Goal: Task Accomplishment & Management: Use online tool/utility

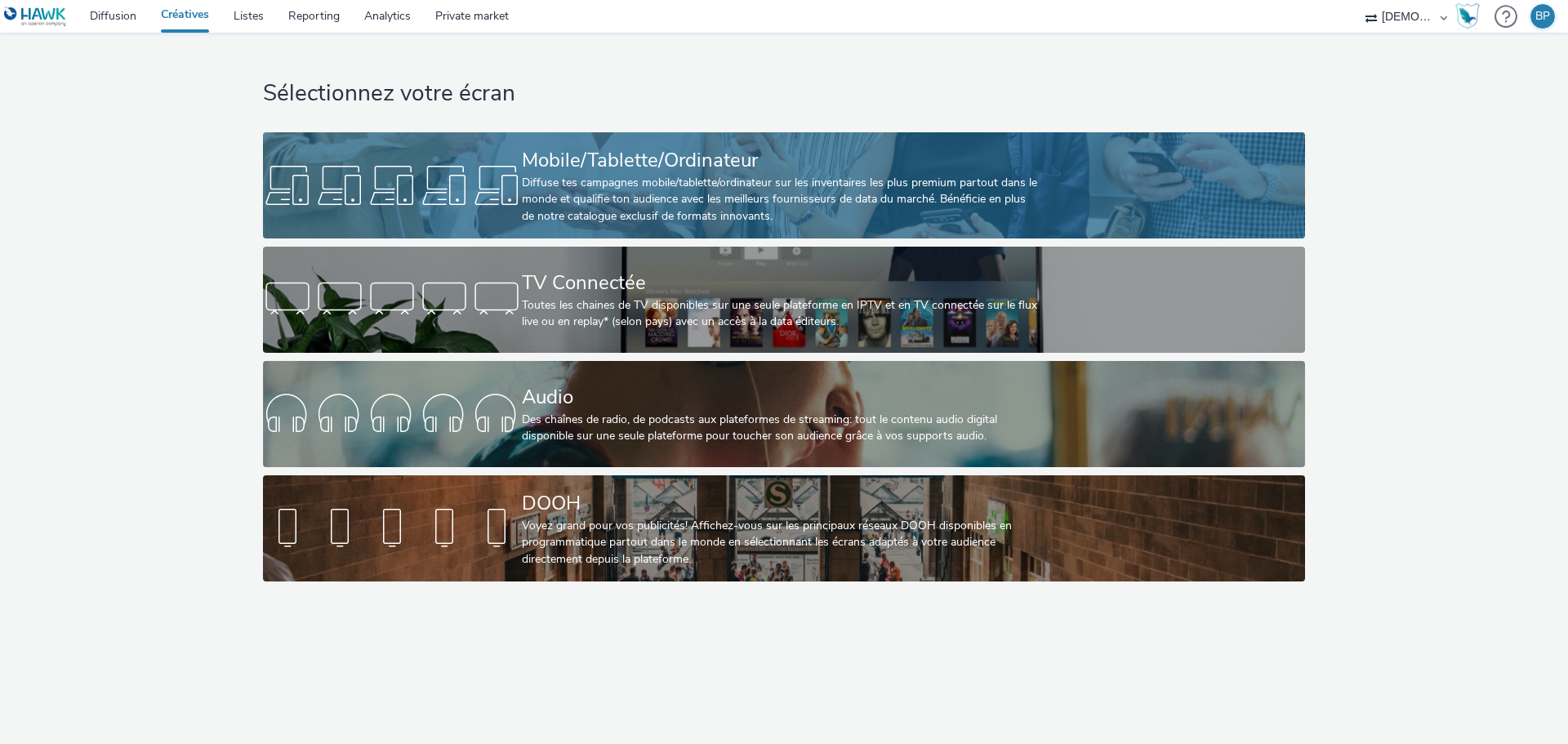
click at [700, 175] on div "Diffuse tes campagnes mobile/tablette/ordinateur sur les inventaires les plus p…" at bounding box center [780, 200] width 518 height 50
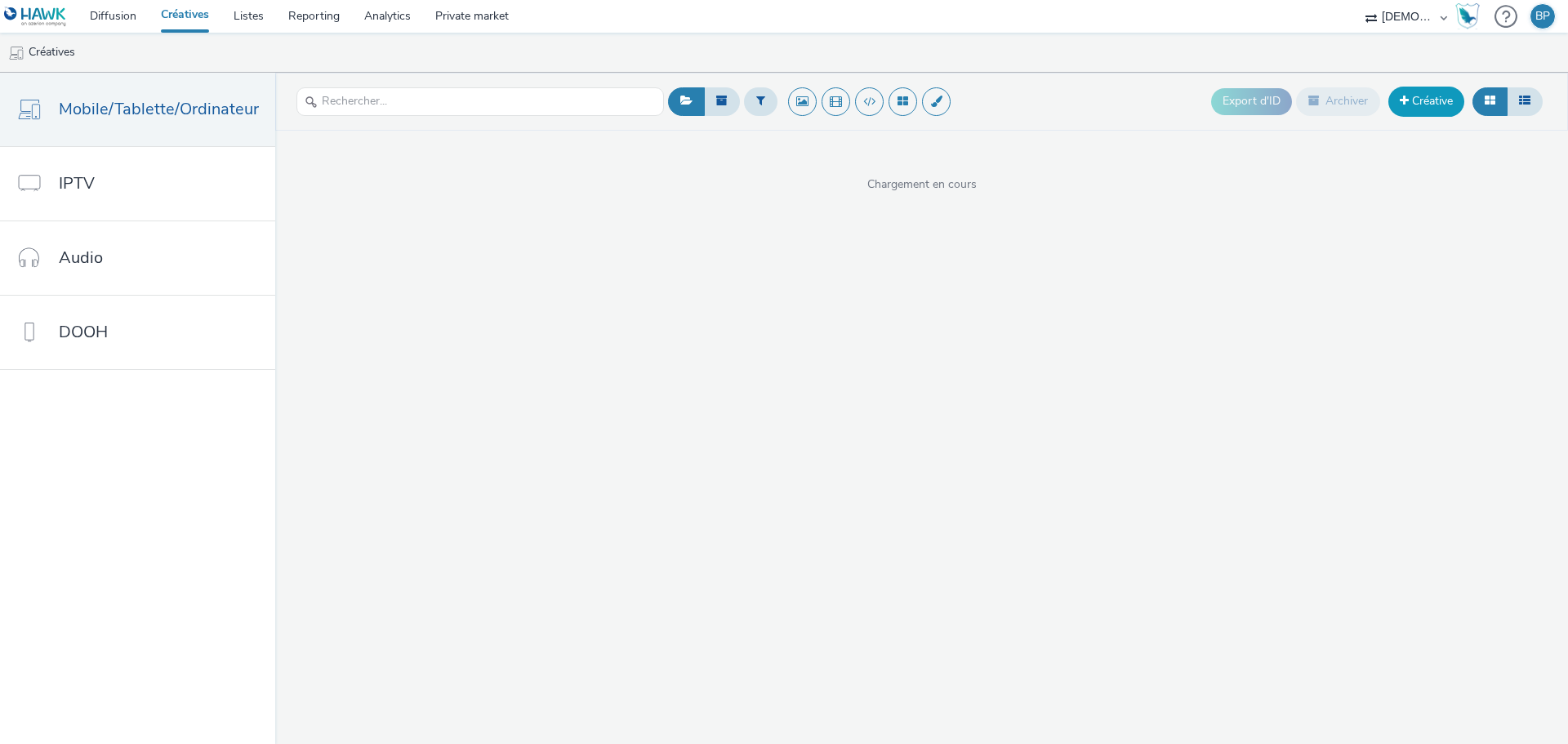
click at [1434, 98] on link "Créative" at bounding box center [1426, 101] width 76 height 30
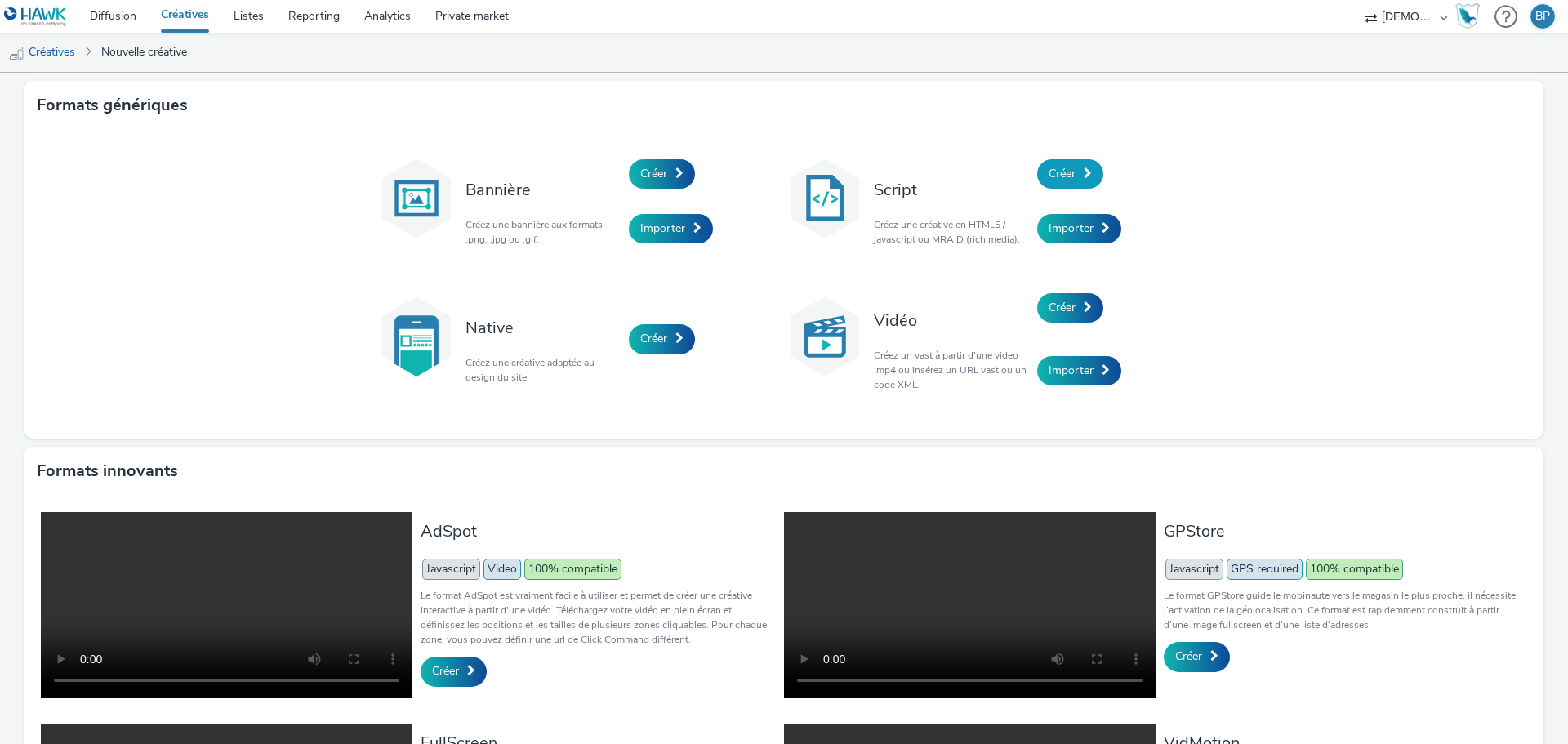
click at [1049, 168] on span "Créer" at bounding box center [1063, 173] width 27 height 15
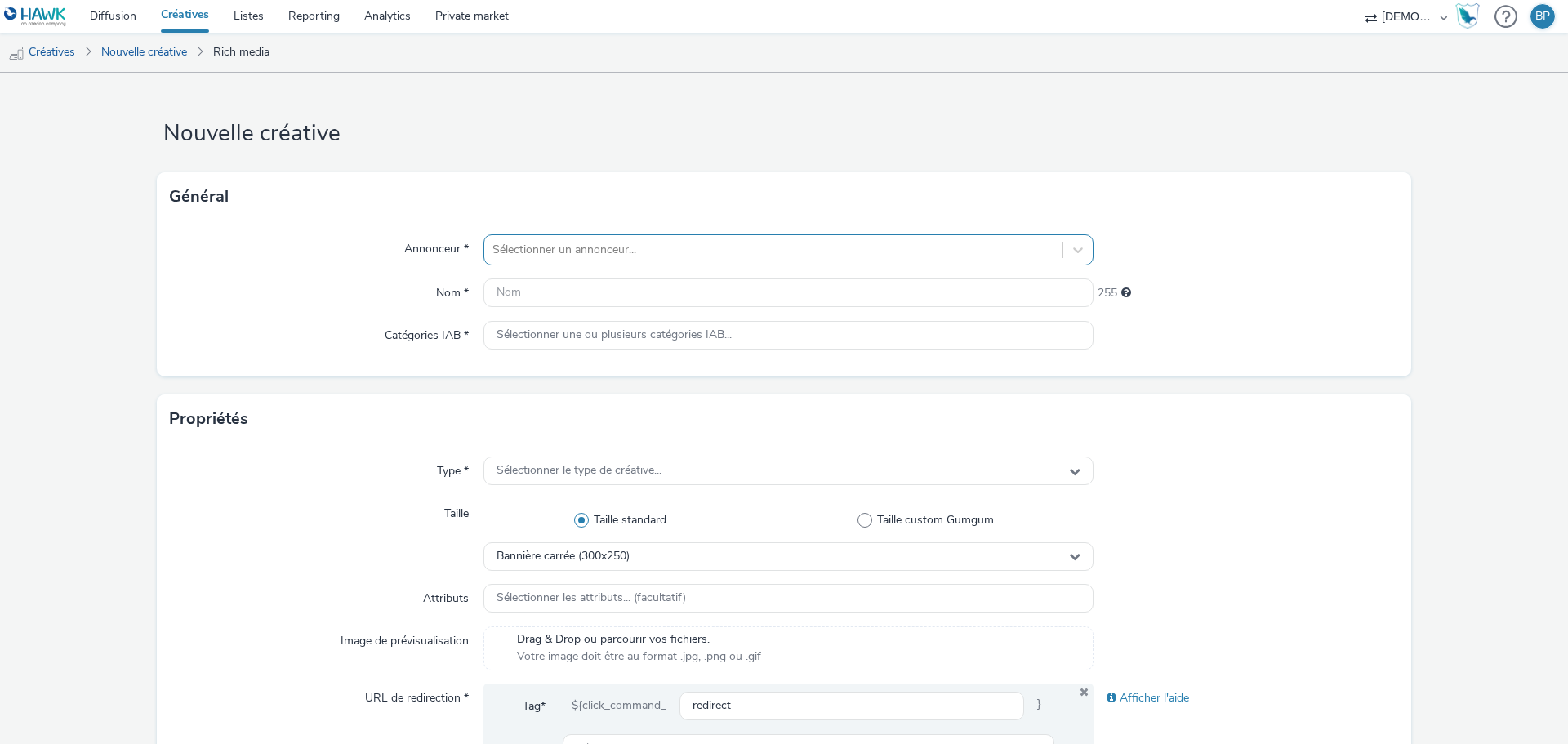
drag, startPoint x: 653, startPoint y: 234, endPoint x: 641, endPoint y: 245, distance: 16.3
click at [653, 235] on div "Sélectionner un annonceur..." at bounding box center [788, 250] width 610 height 31
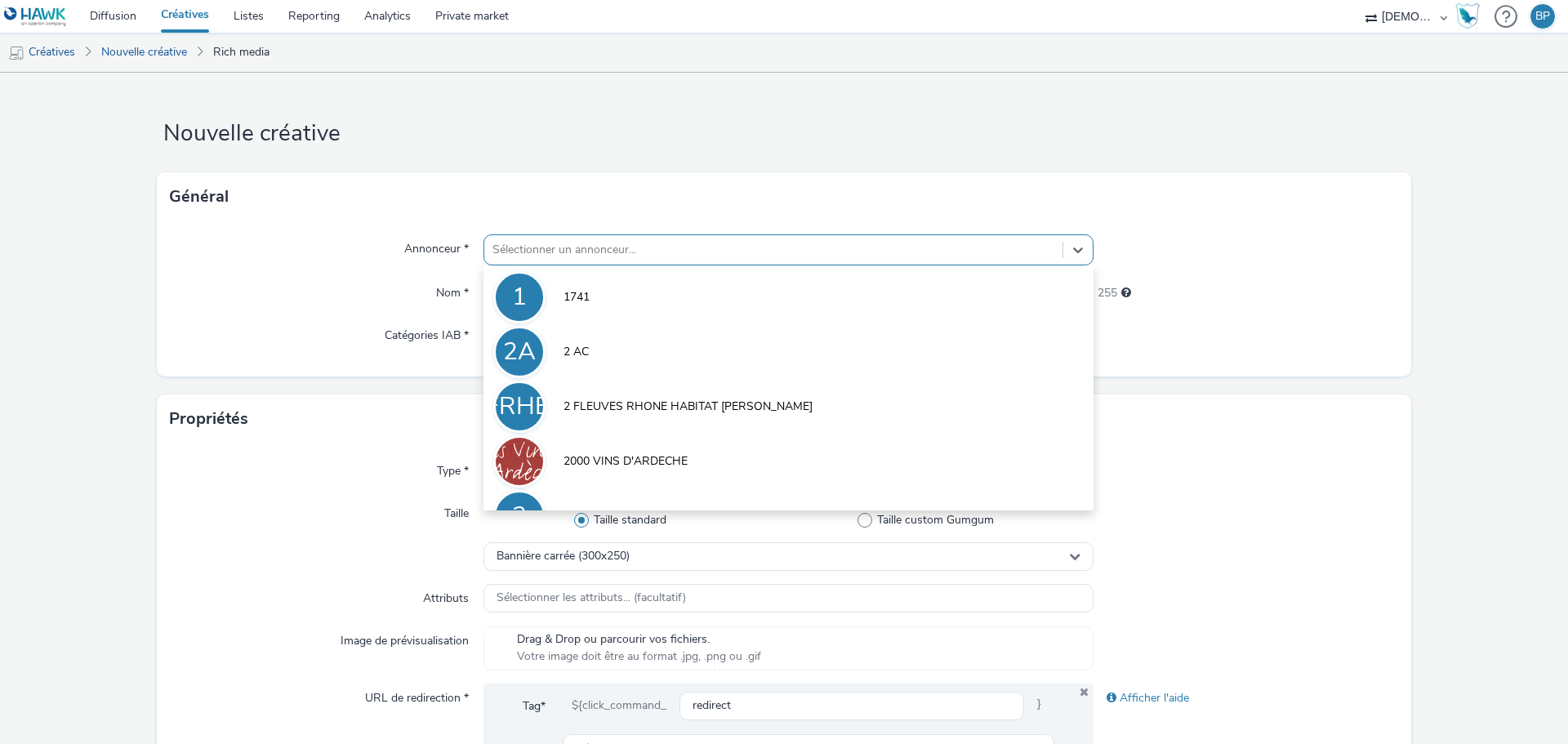
click at [641, 253] on div at bounding box center [773, 250] width 562 height 19
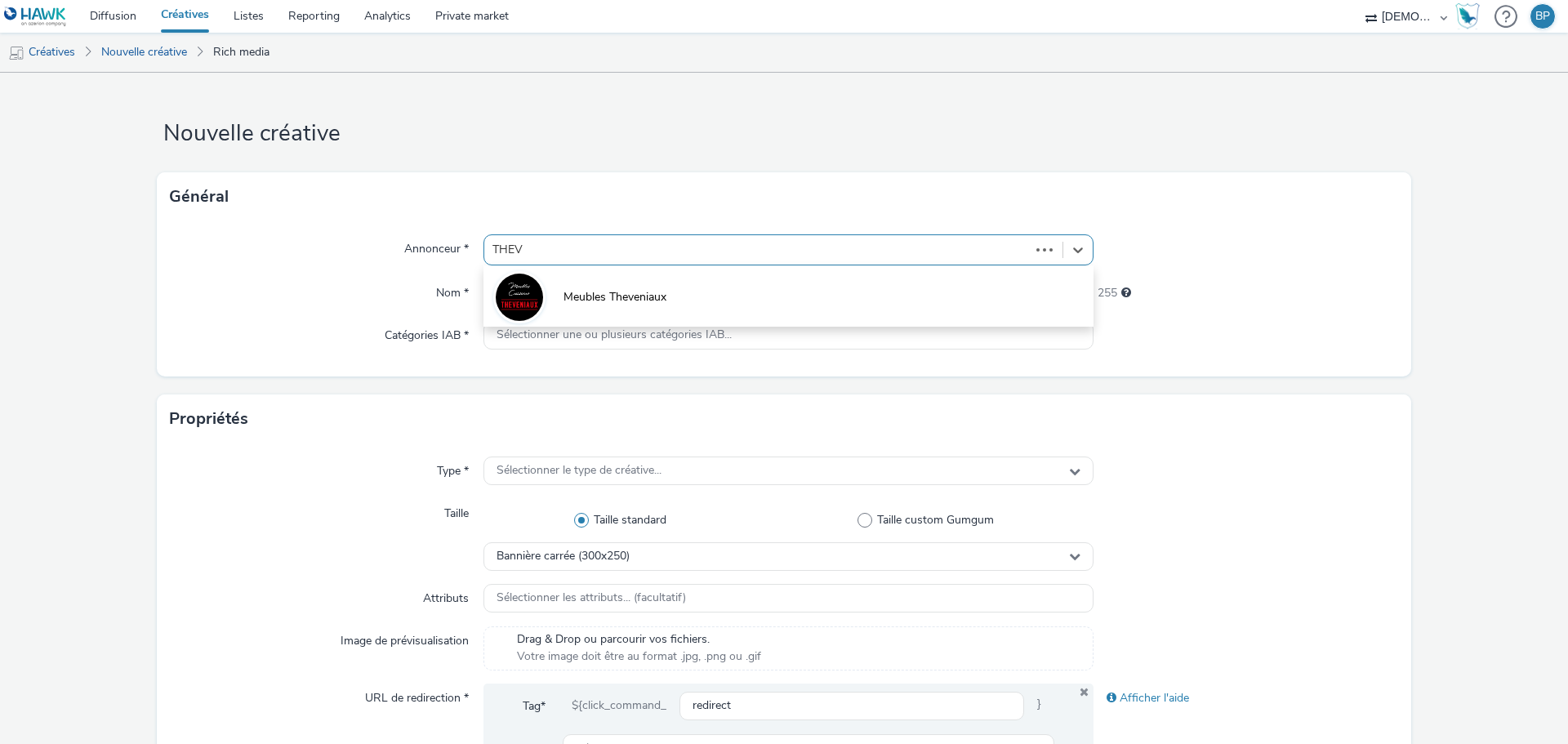
type input "THEVE"
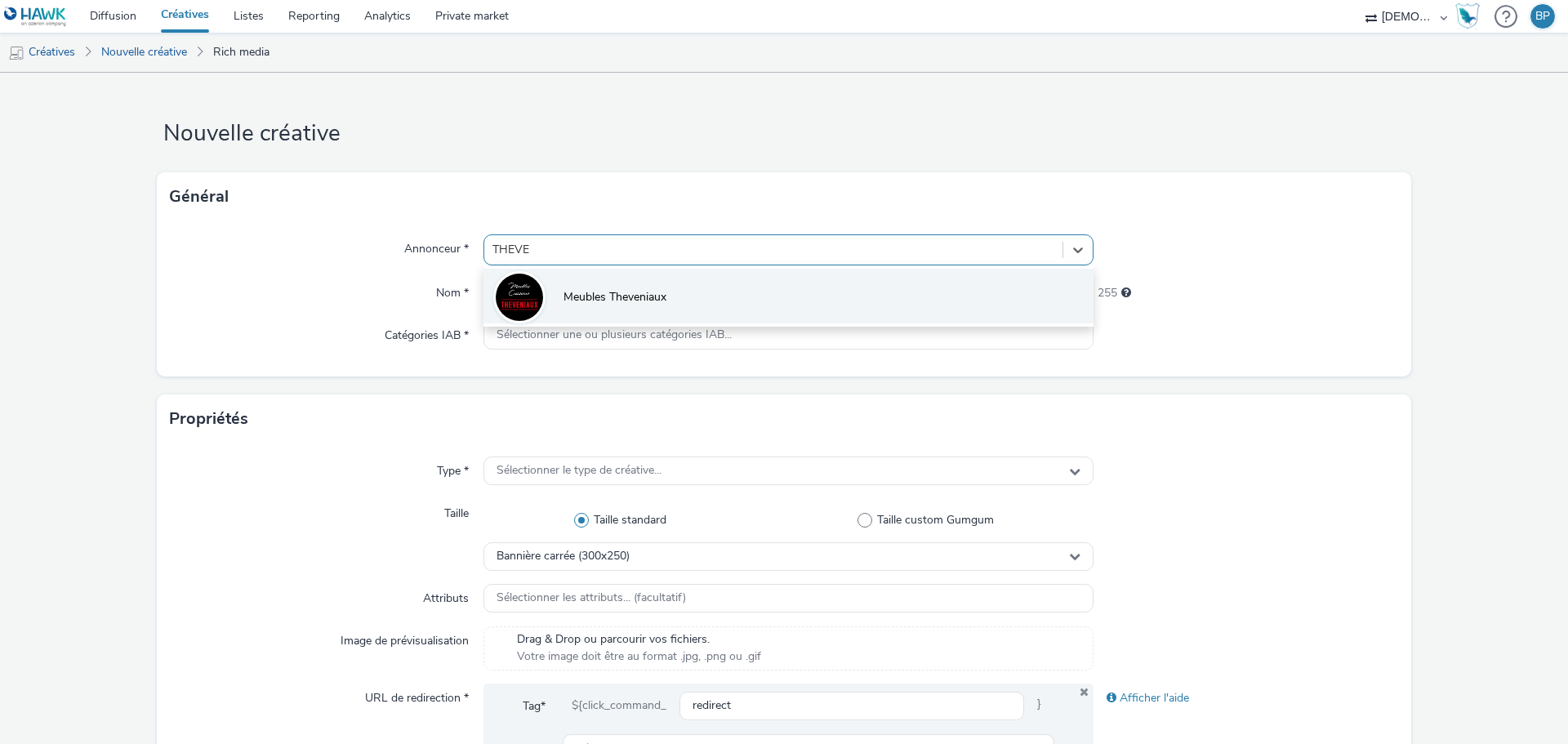
click at [675, 287] on li "Meubles Theveniaux" at bounding box center [788, 296] width 610 height 55
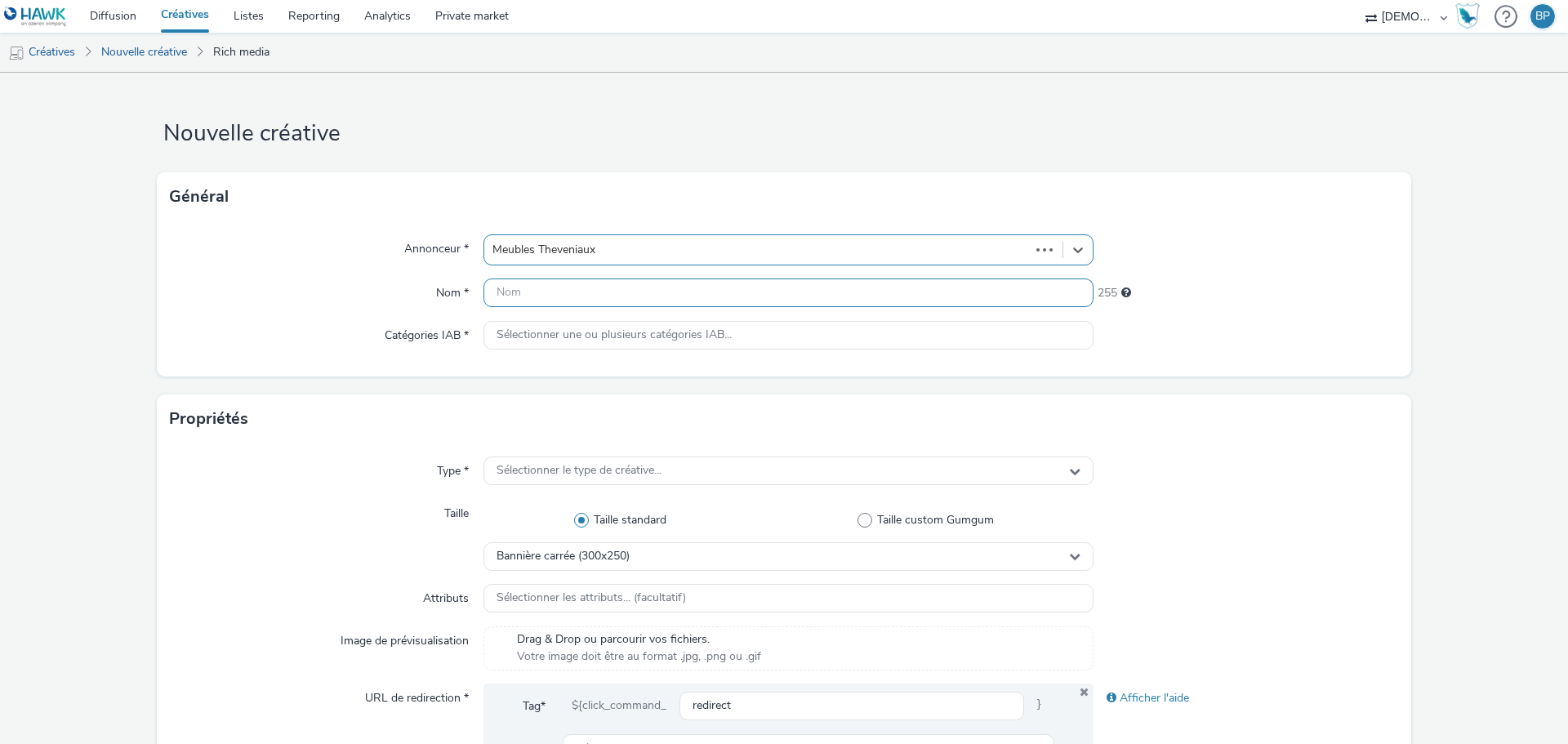
click at [661, 293] on input "text" at bounding box center [788, 293] width 610 height 29
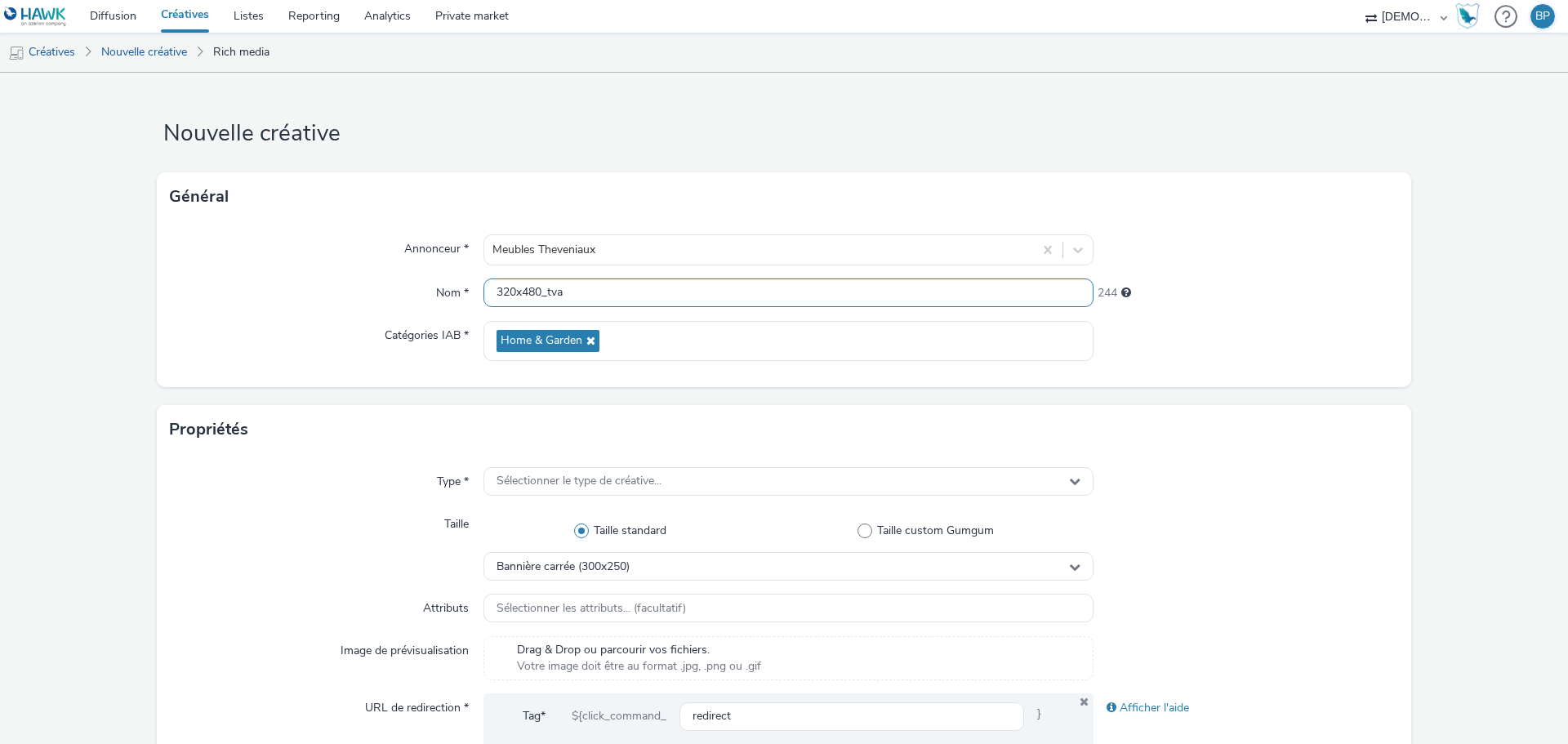
type input "320x480_tva"
click at [1223, 331] on div at bounding box center [1246, 341] width 305 height 40
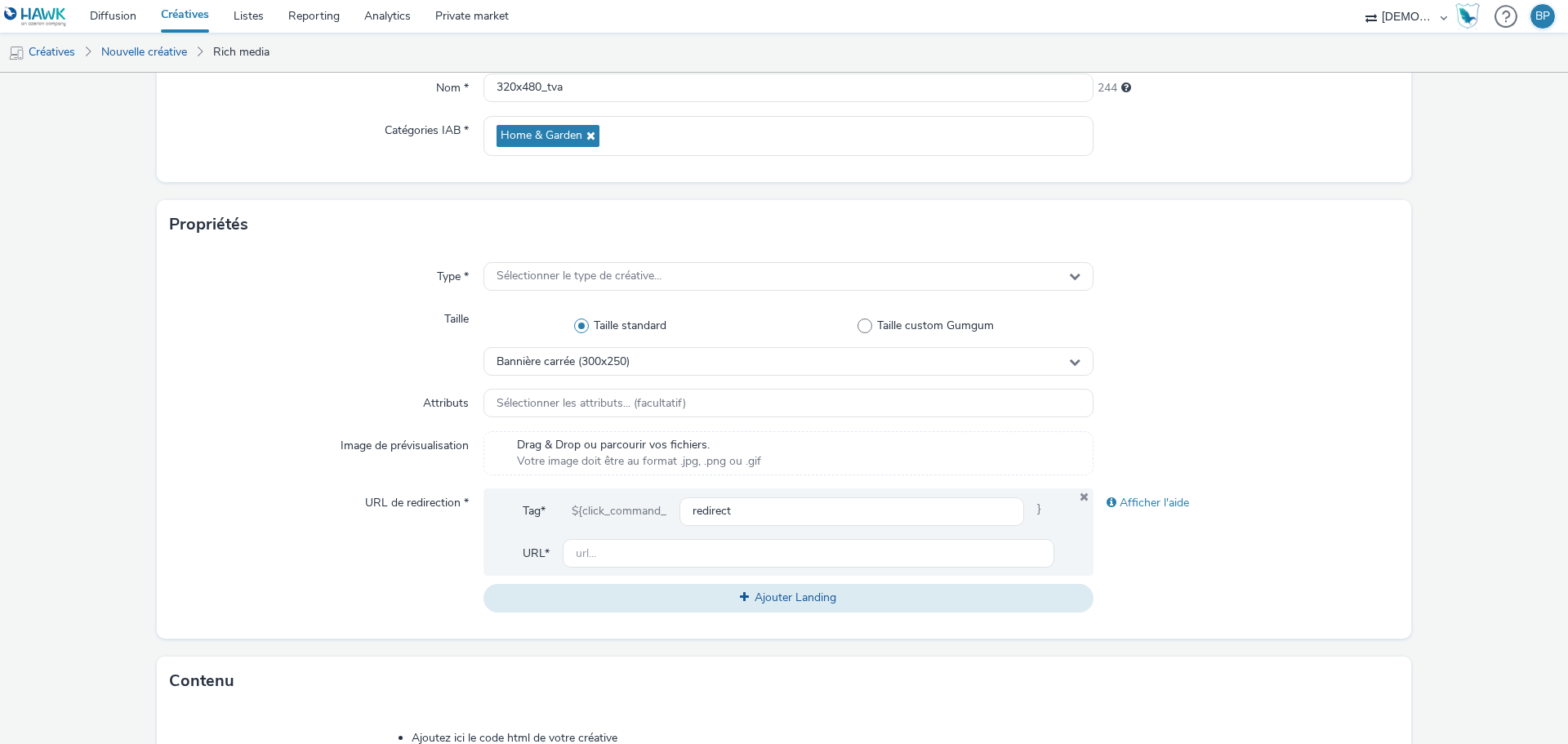
scroll to position [327, 0]
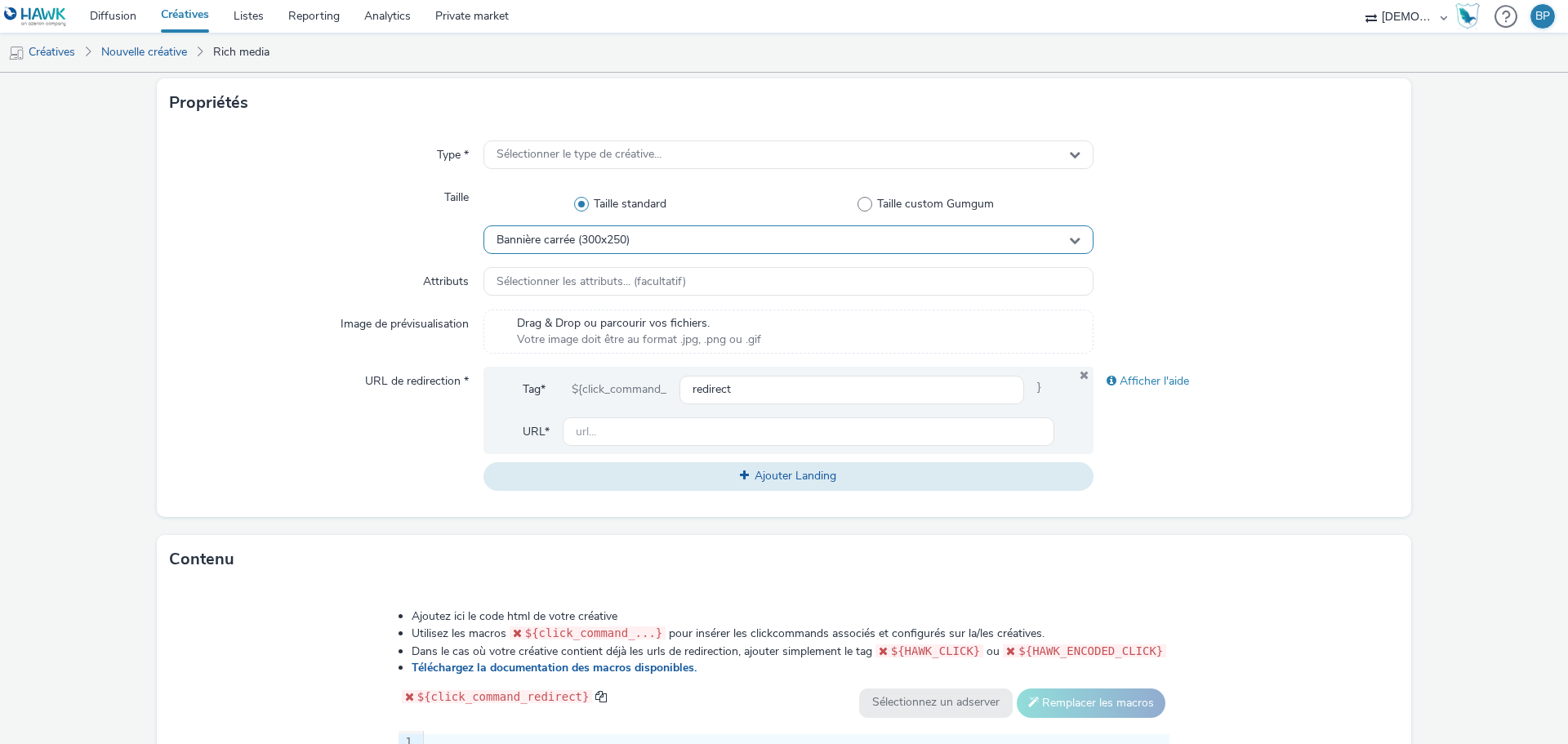
click at [660, 251] on div "Bannière carrée (300x250)" at bounding box center [788, 240] width 610 height 29
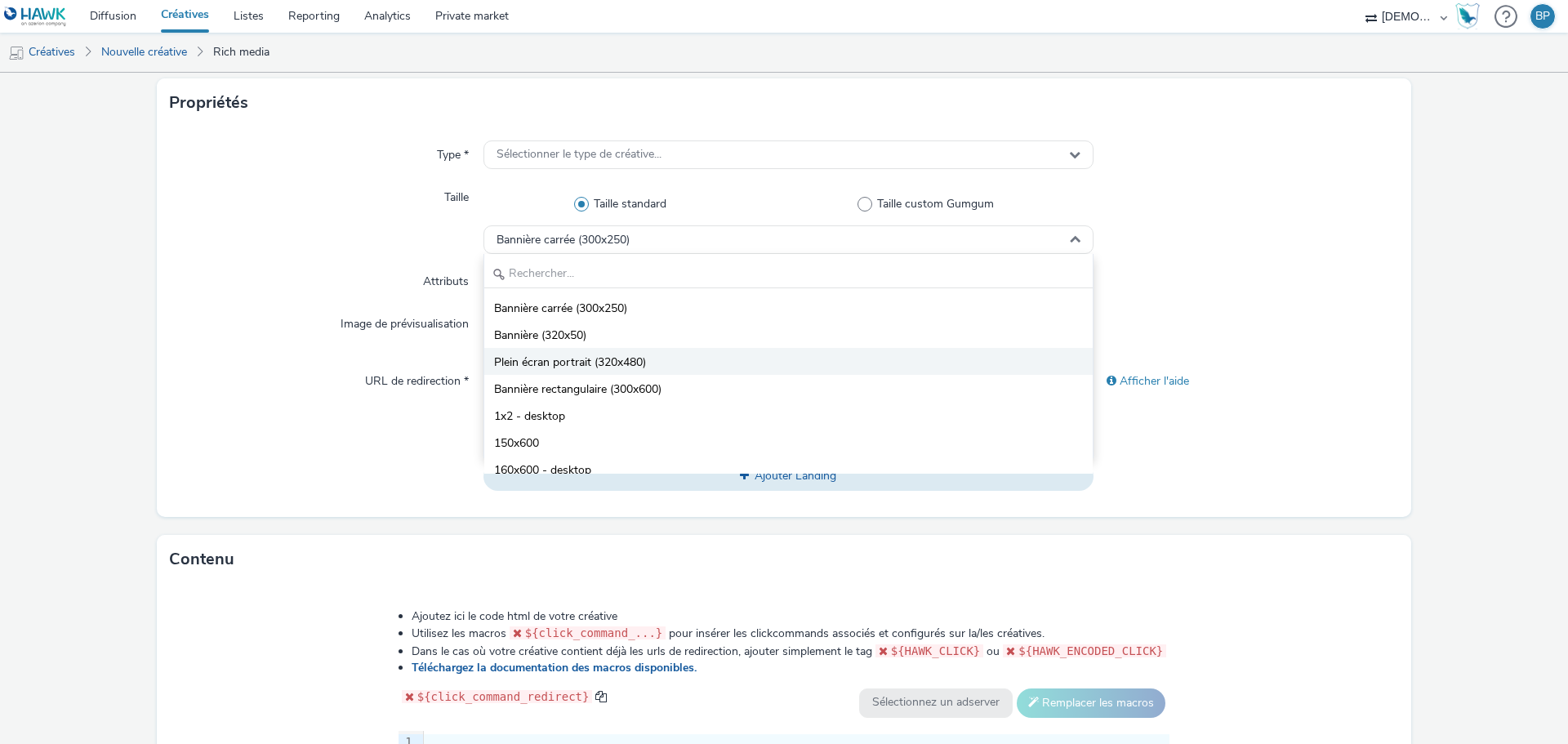
click at [589, 362] on span "Plein écran portrait (320x480)" at bounding box center [570, 362] width 152 height 16
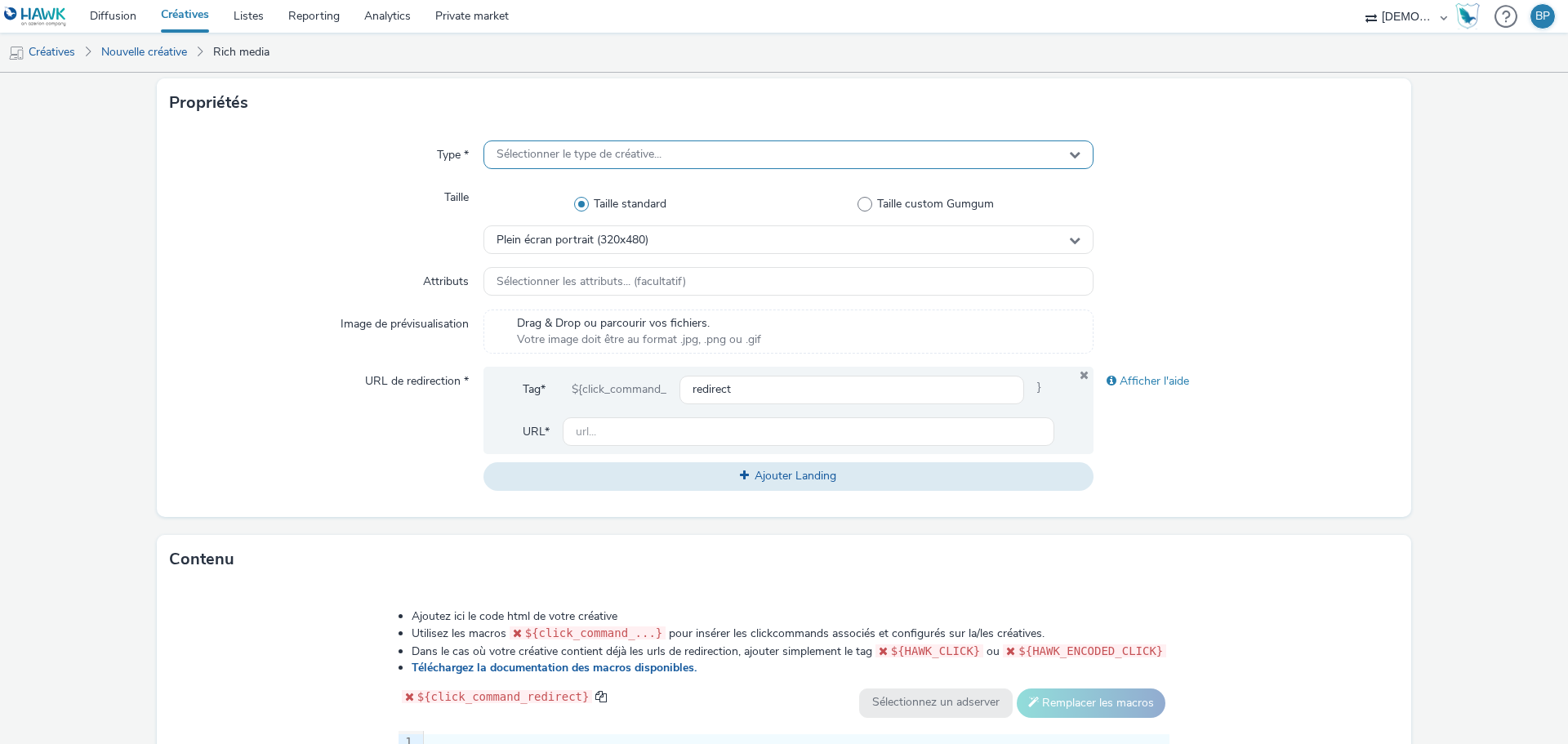
click at [580, 155] on span "Sélectionner le type de créative..." at bounding box center [579, 154] width 165 height 14
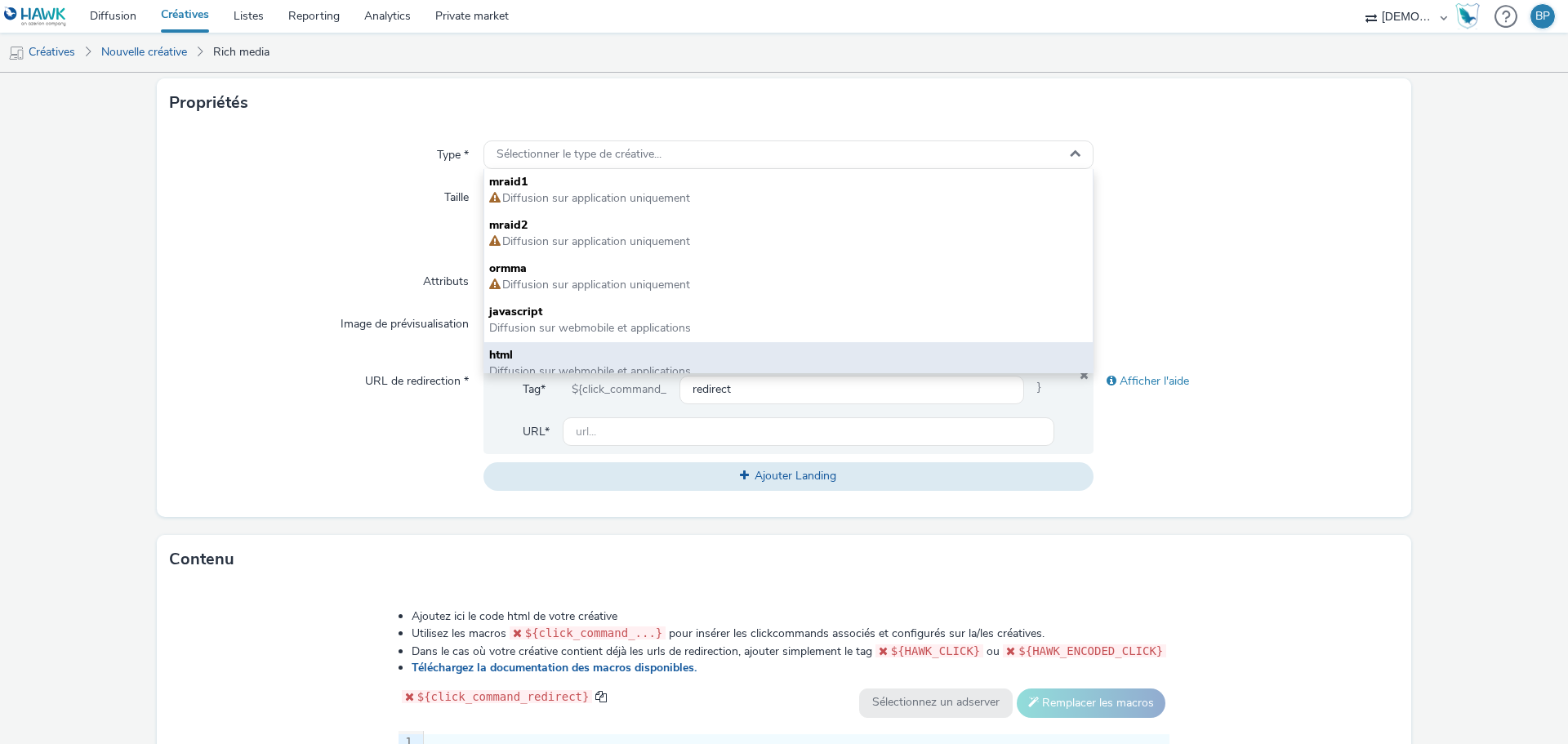
click at [536, 359] on span "html" at bounding box center [788, 355] width 598 height 16
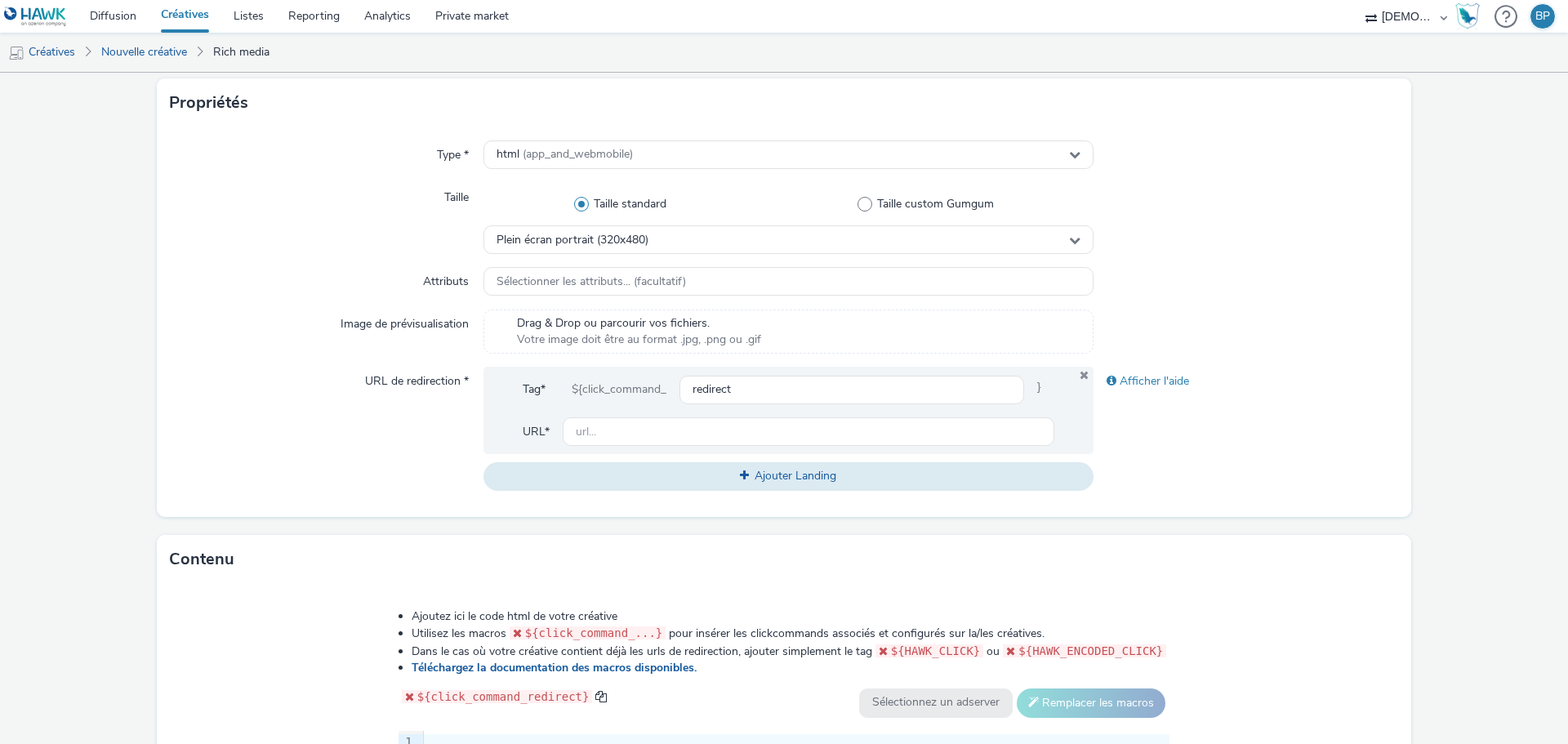
click at [392, 197] on div "Taille" at bounding box center [326, 218] width 314 height 71
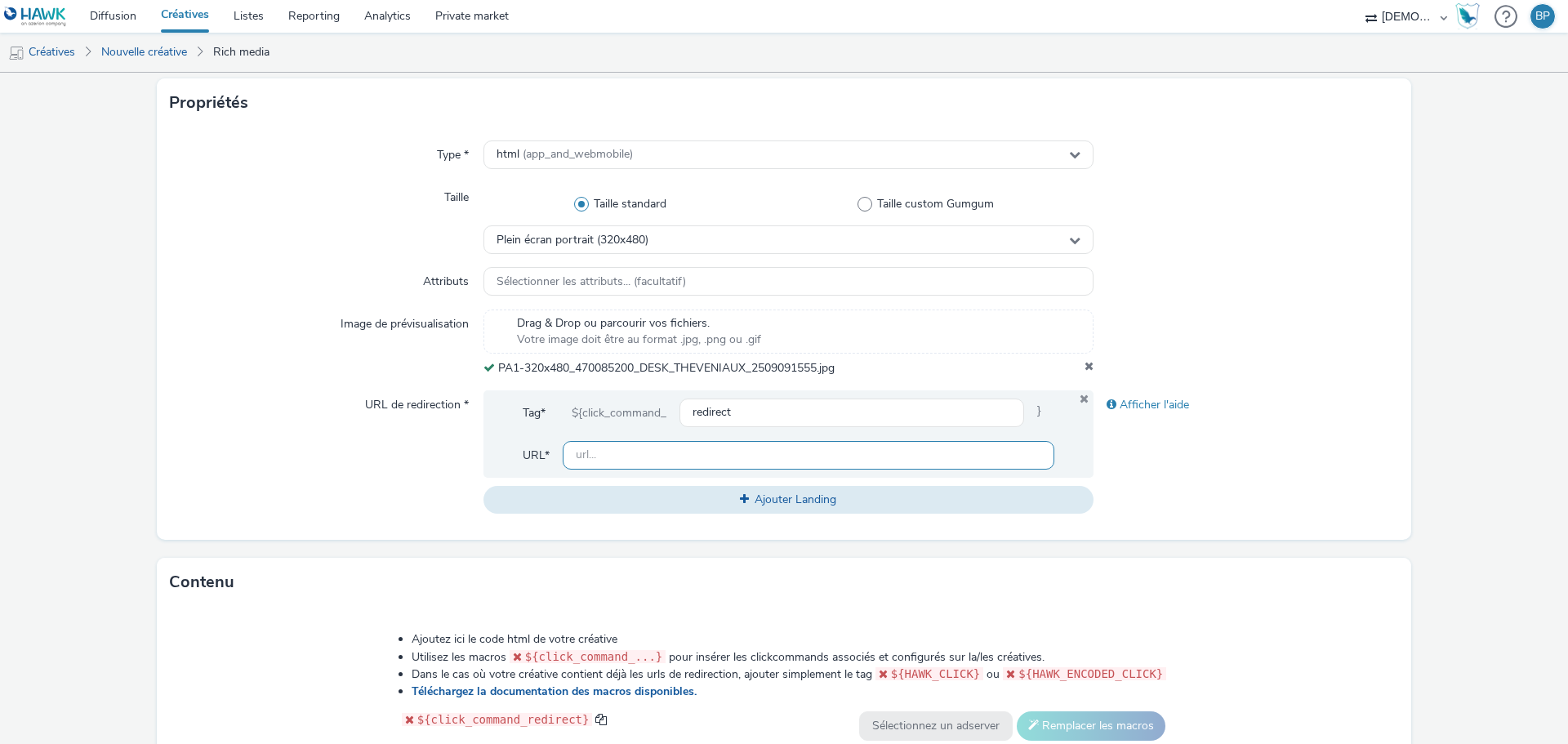
drag, startPoint x: 728, startPoint y: 440, endPoint x: 1109, endPoint y: 462, distance: 381.6
click at [728, 441] on input "text" at bounding box center [809, 456] width 492 height 29
paste input "[URL][DOMAIN_NAME]"
type input "[URL][DOMAIN_NAME]"
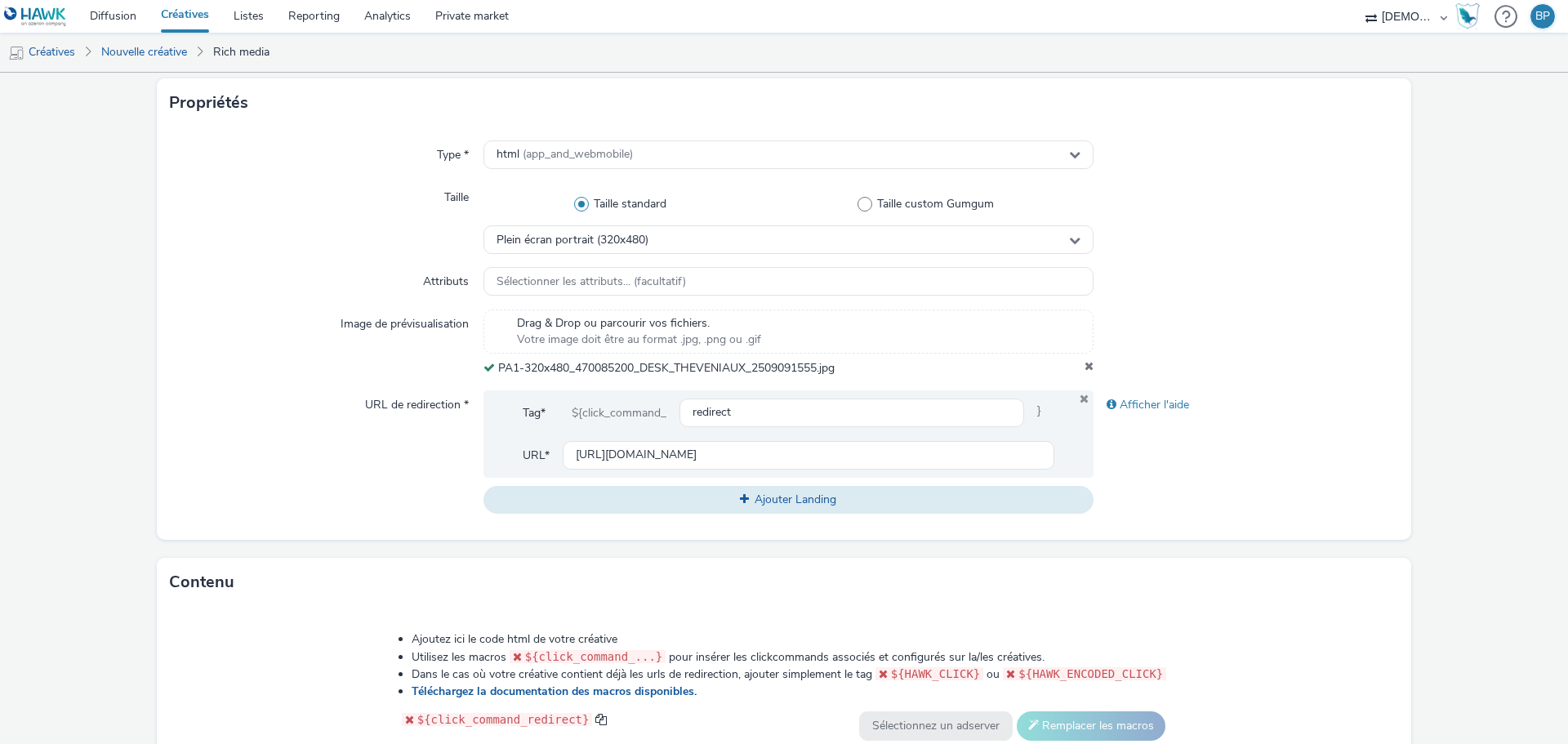
drag, startPoint x: 1436, startPoint y: 534, endPoint x: 1395, endPoint y: 540, distance: 41.4
click at [1411, 540] on form "Nouvelle créative Général Annonceur * Meubles Theveniaux Nom * 320x480_tva 244 …" at bounding box center [784, 428] width 1568 height 1364
drag, startPoint x: 1331, startPoint y: 440, endPoint x: 1300, endPoint y: 459, distance: 36.4
click at [1331, 440] on div "Afficher l'aide" at bounding box center [1246, 452] width 305 height 124
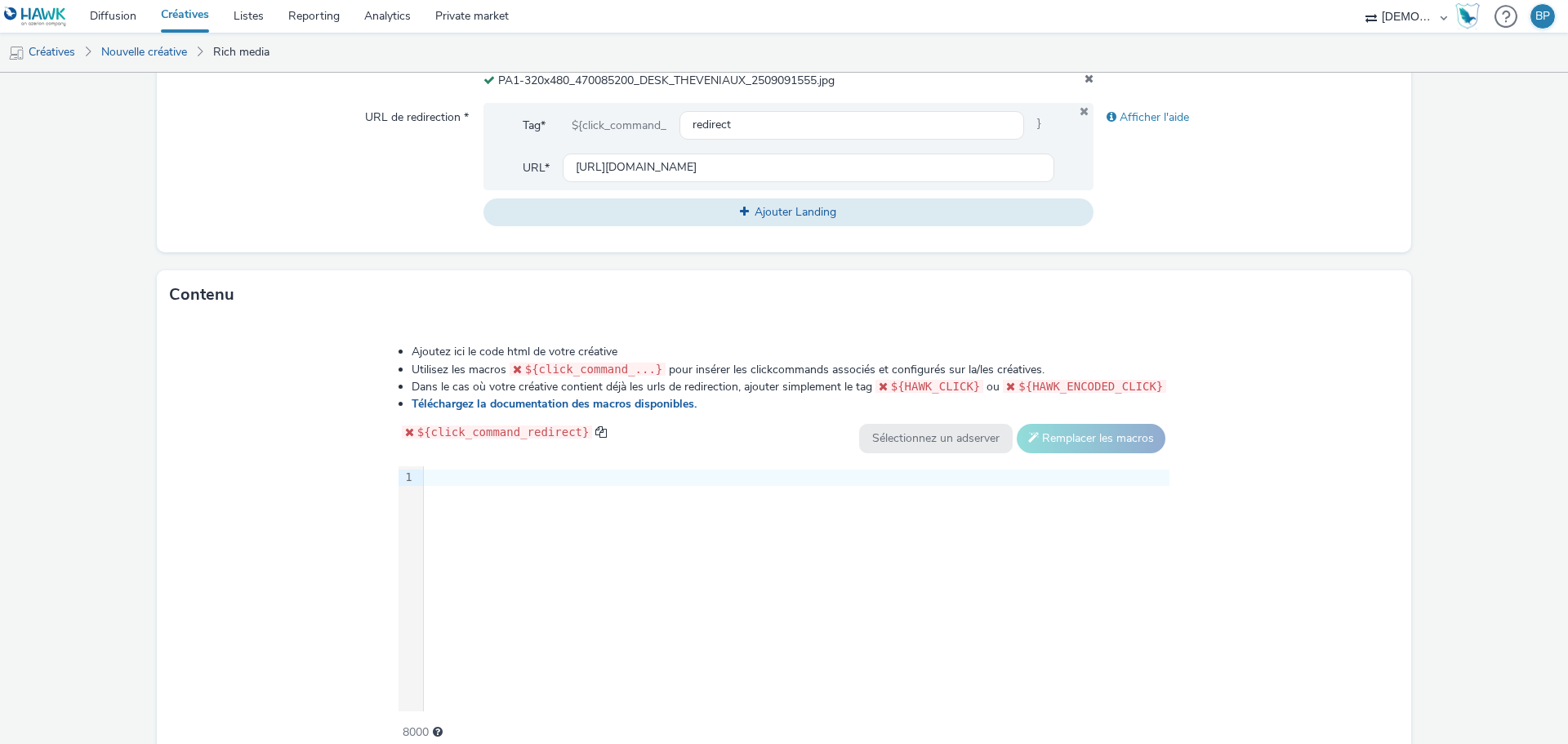
scroll to position [690, 0]
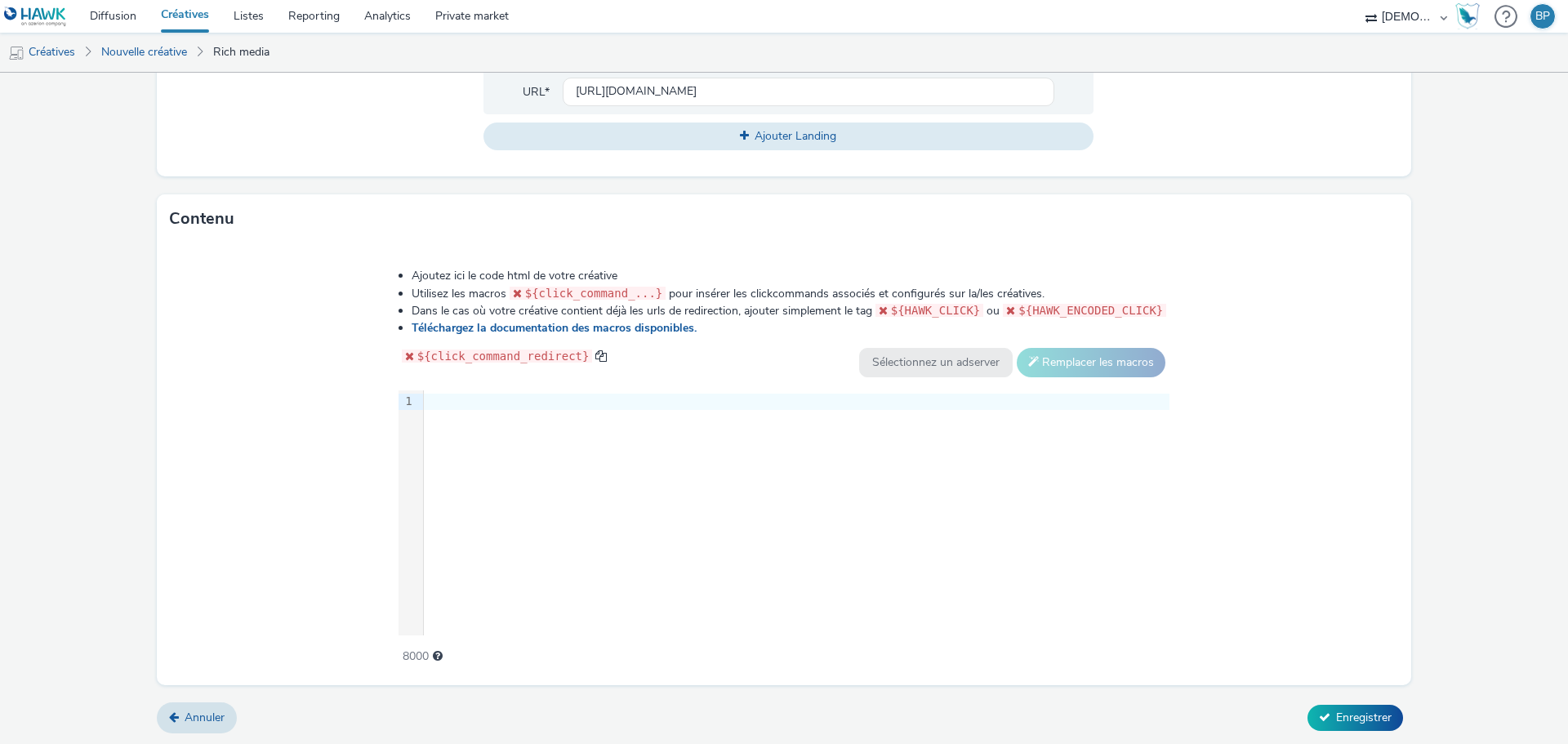
click at [493, 396] on div at bounding box center [796, 401] width 746 height 16
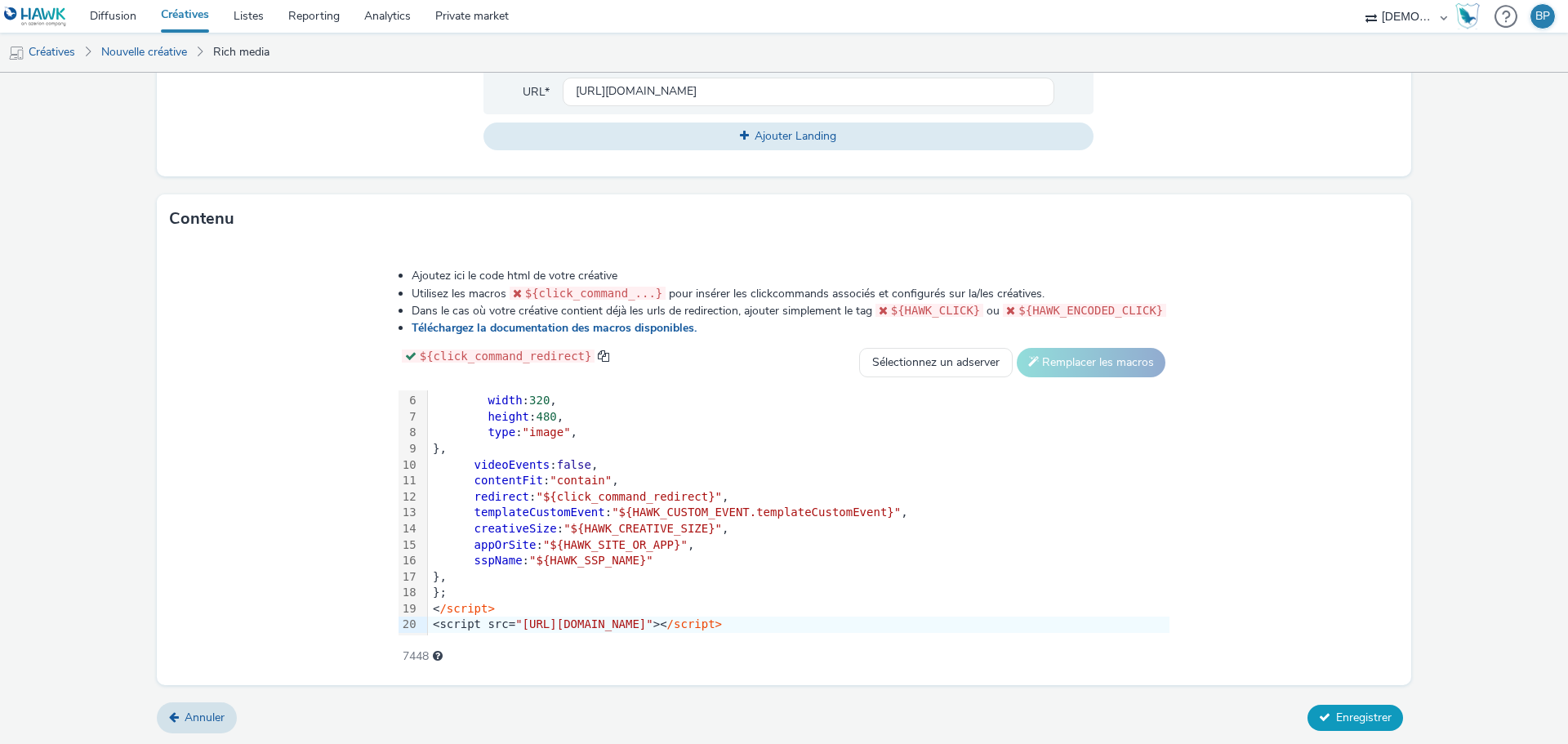
click at [1364, 721] on span "Enregistrer" at bounding box center [1364, 718] width 56 height 15
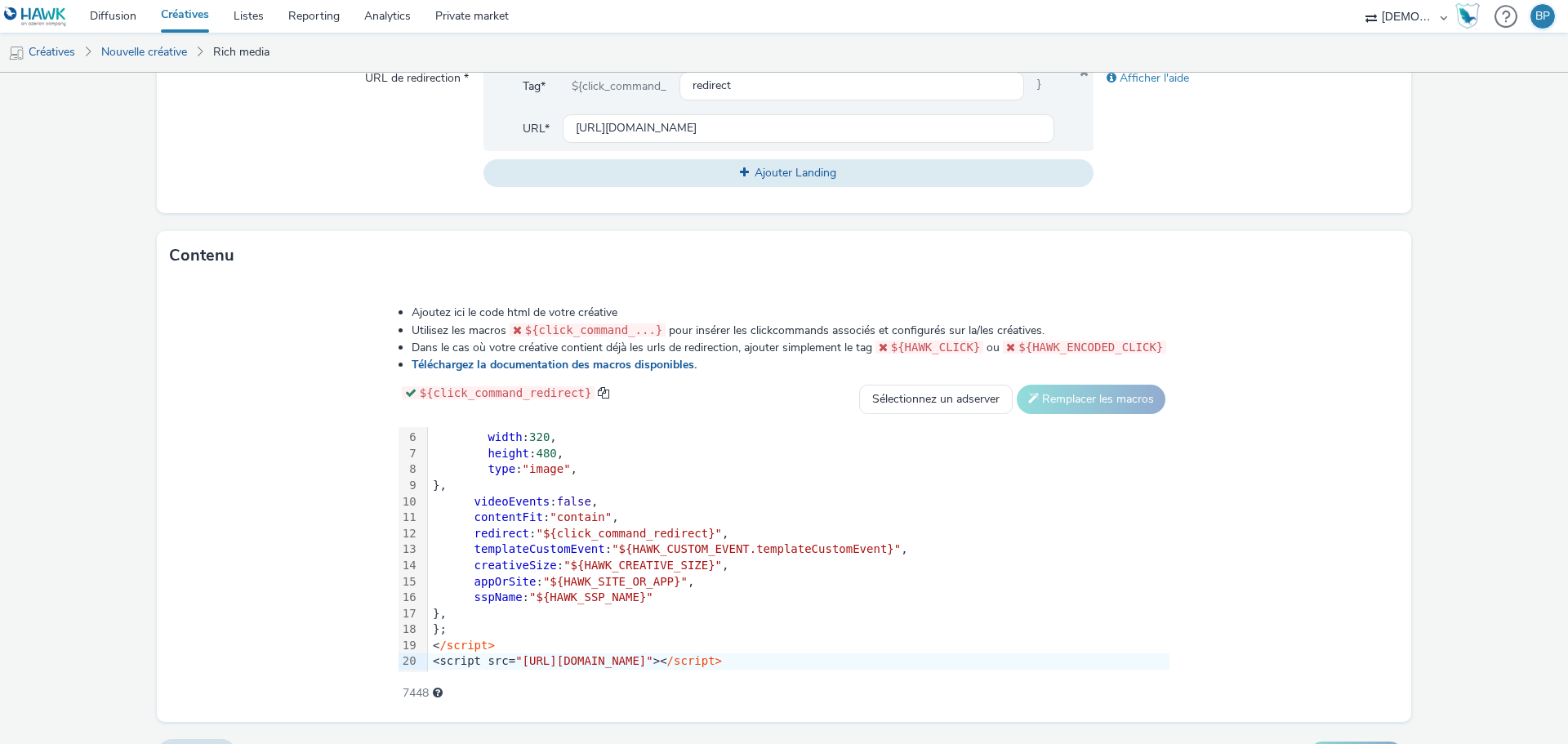
scroll to position [690, 0]
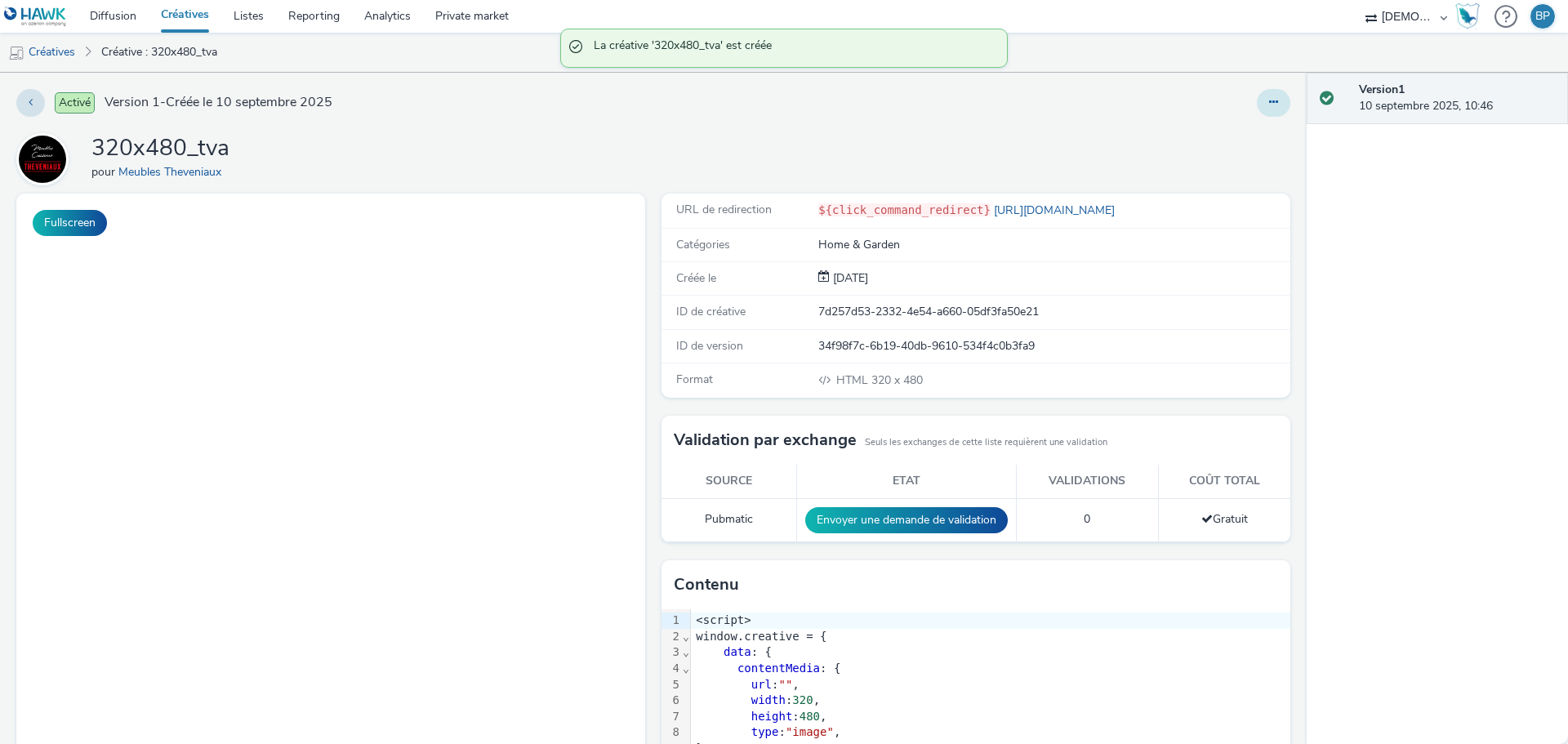
click at [1257, 92] on button at bounding box center [1273, 102] width 34 height 28
click at [1234, 130] on link "Modifier" at bounding box center [1229, 136] width 123 height 33
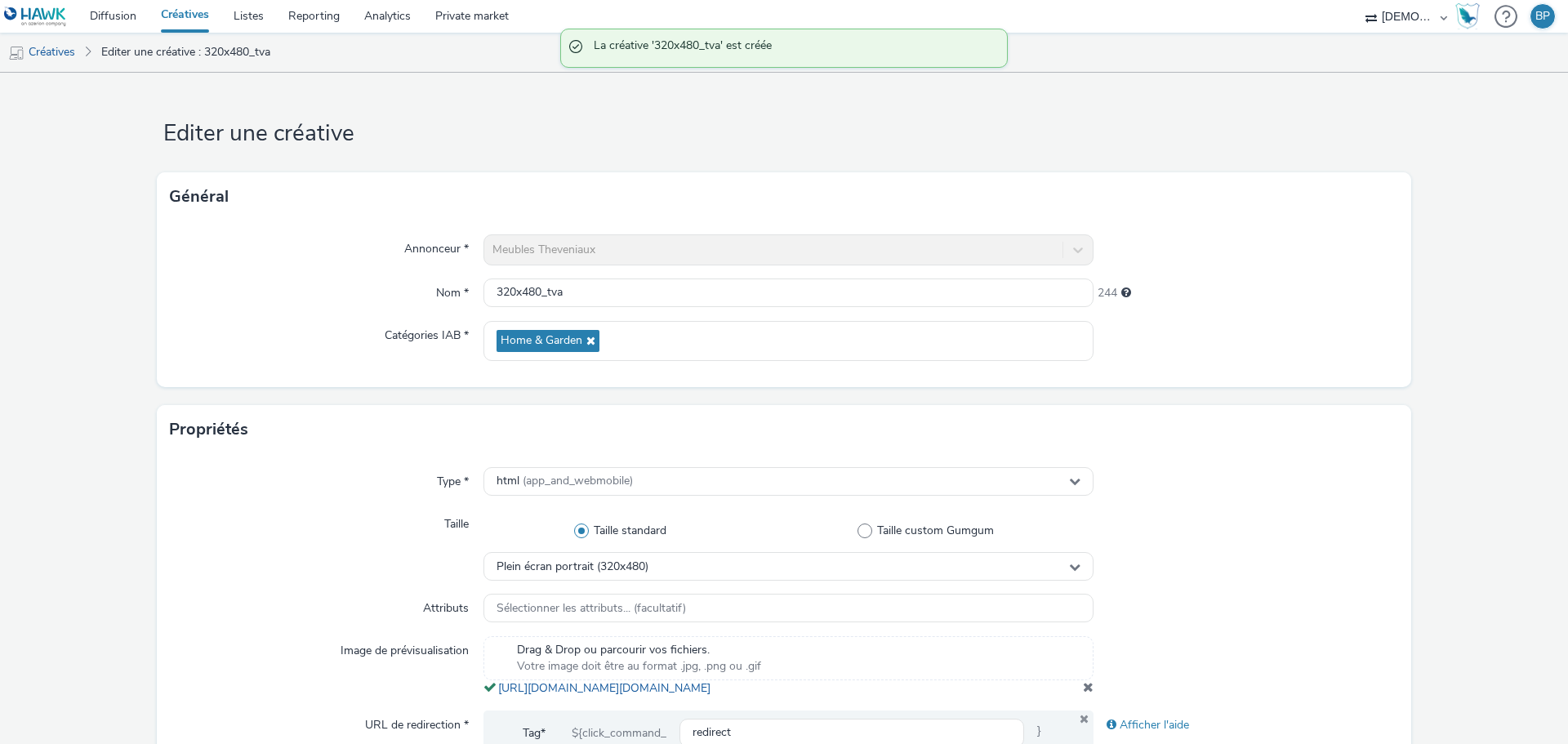
scroll to position [490, 0]
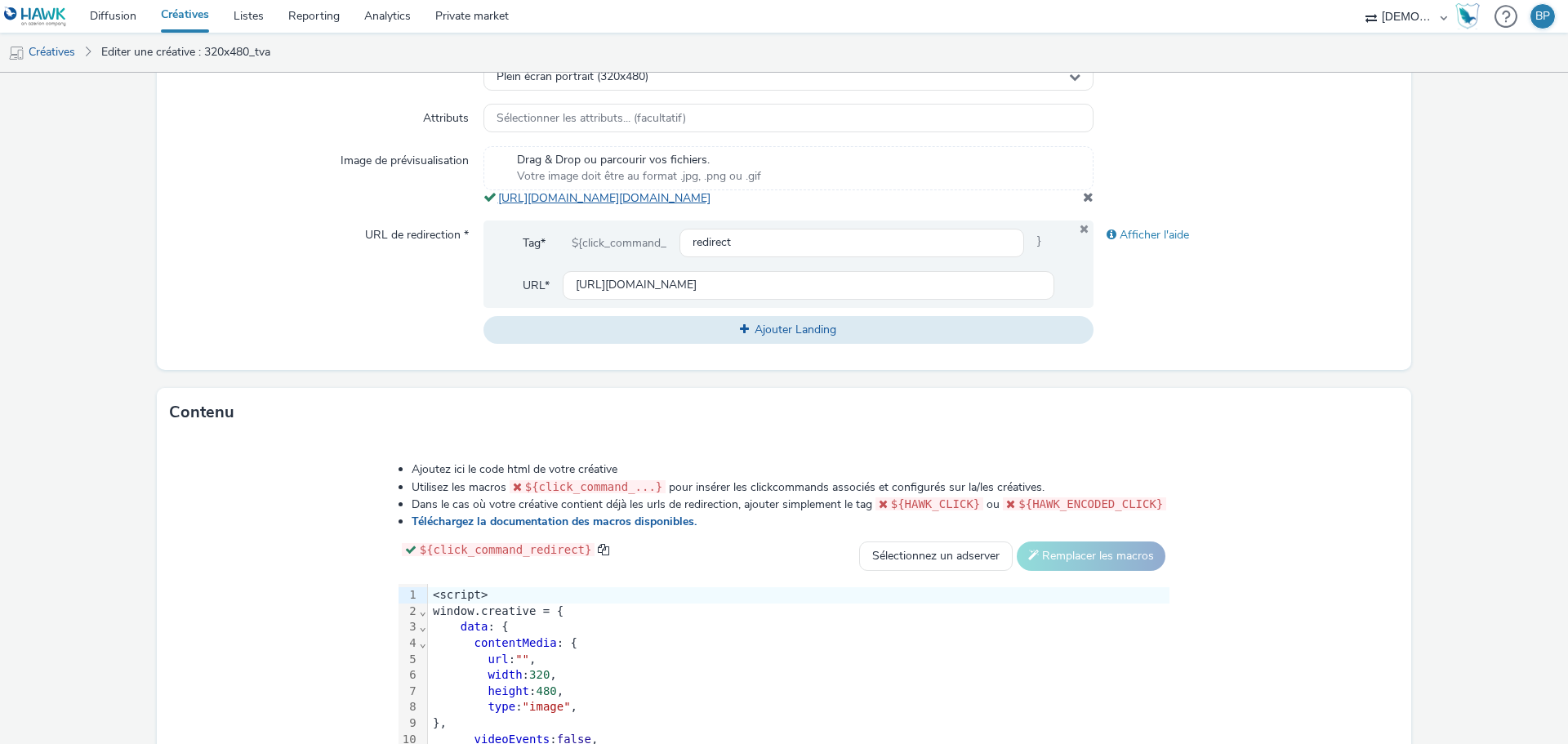
copy link "[URL][DOMAIN_NAME][DOMAIN_NAME]"
drag, startPoint x: 876, startPoint y: 215, endPoint x: 497, endPoint y: 192, distance: 379.7
click at [497, 192] on div "Drag & Drop ou parcourir vos fichiers. Votre image doit être au format .jpg, .p…" at bounding box center [788, 176] width 610 height 60
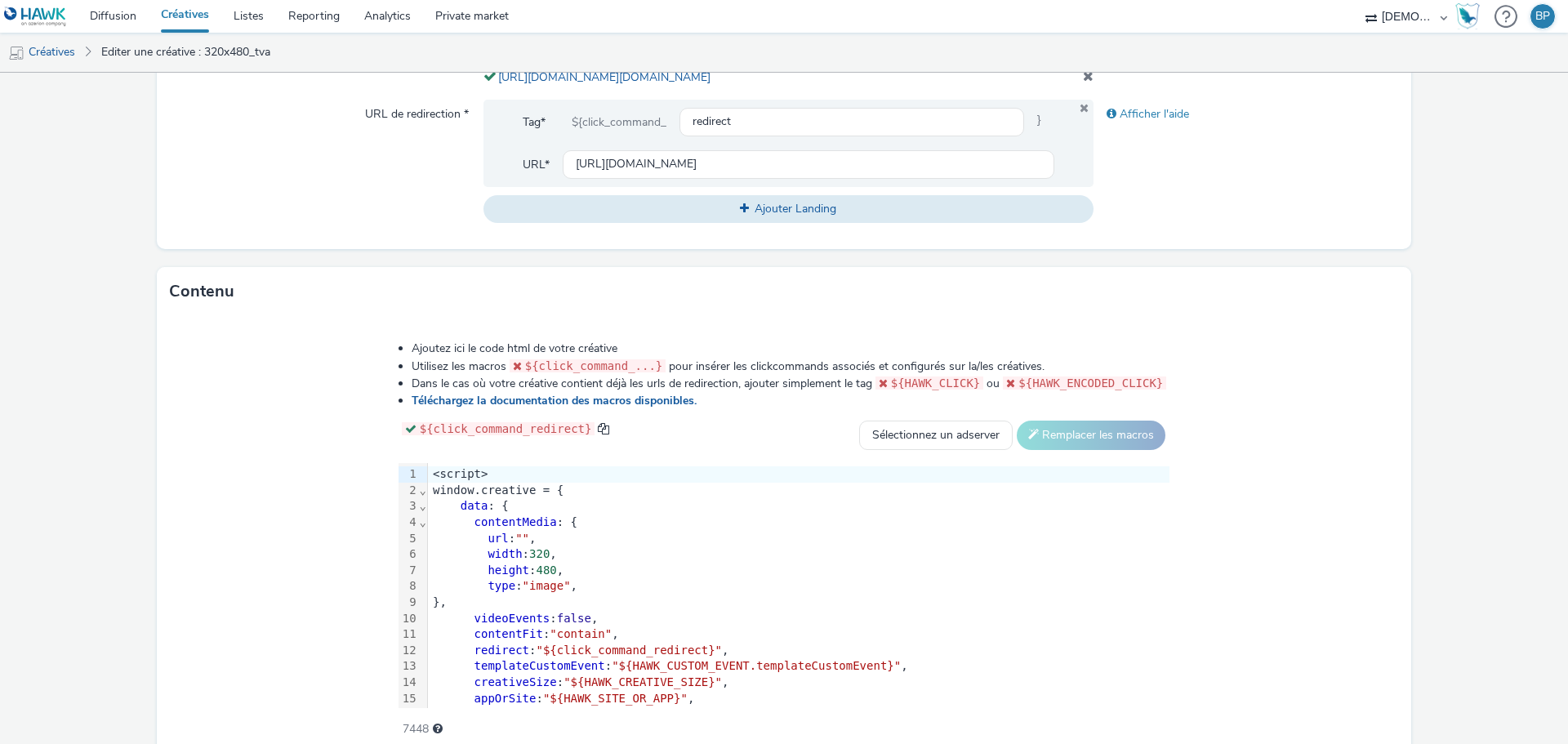
scroll to position [700, 0]
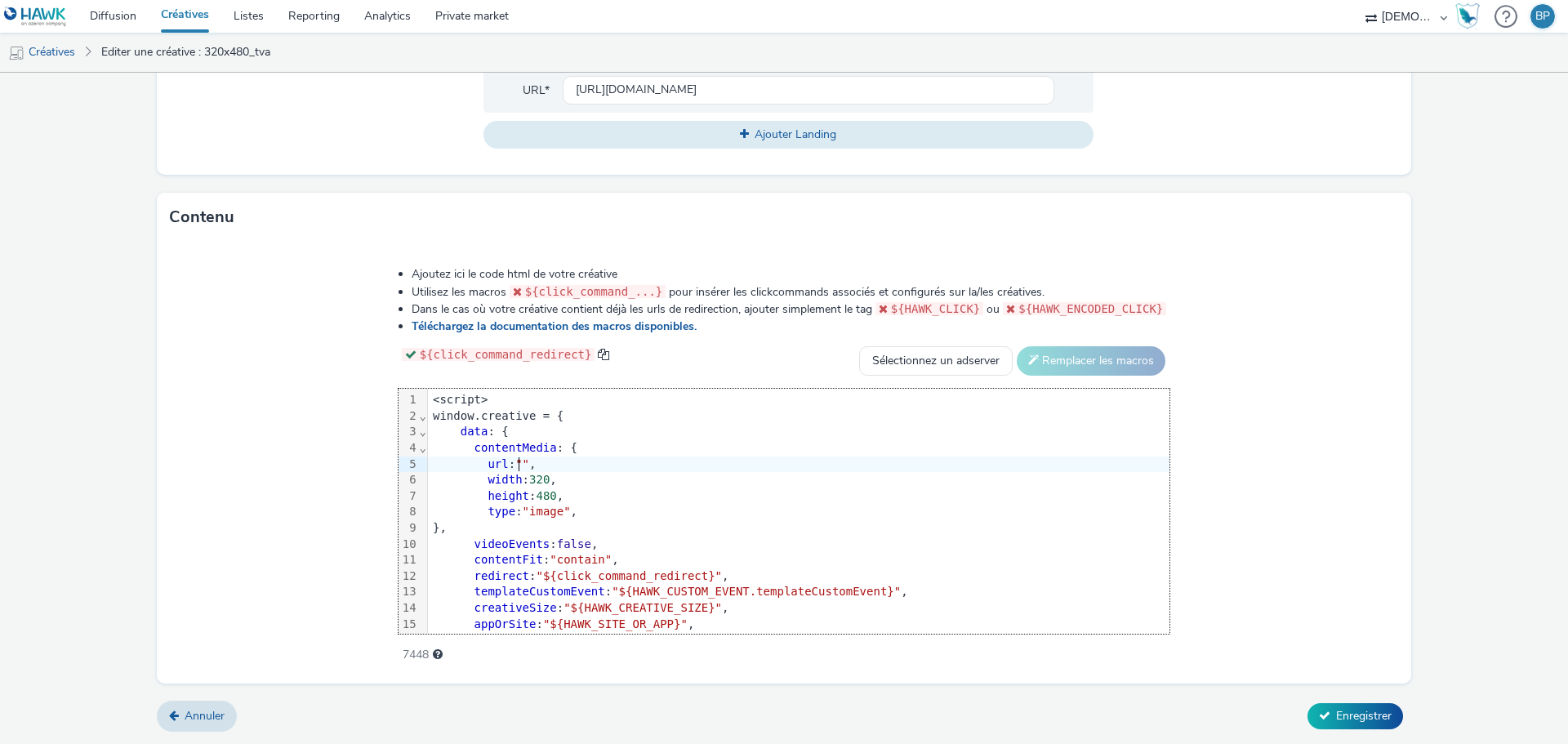
click at [522, 460] on span """" at bounding box center [522, 464] width 14 height 13
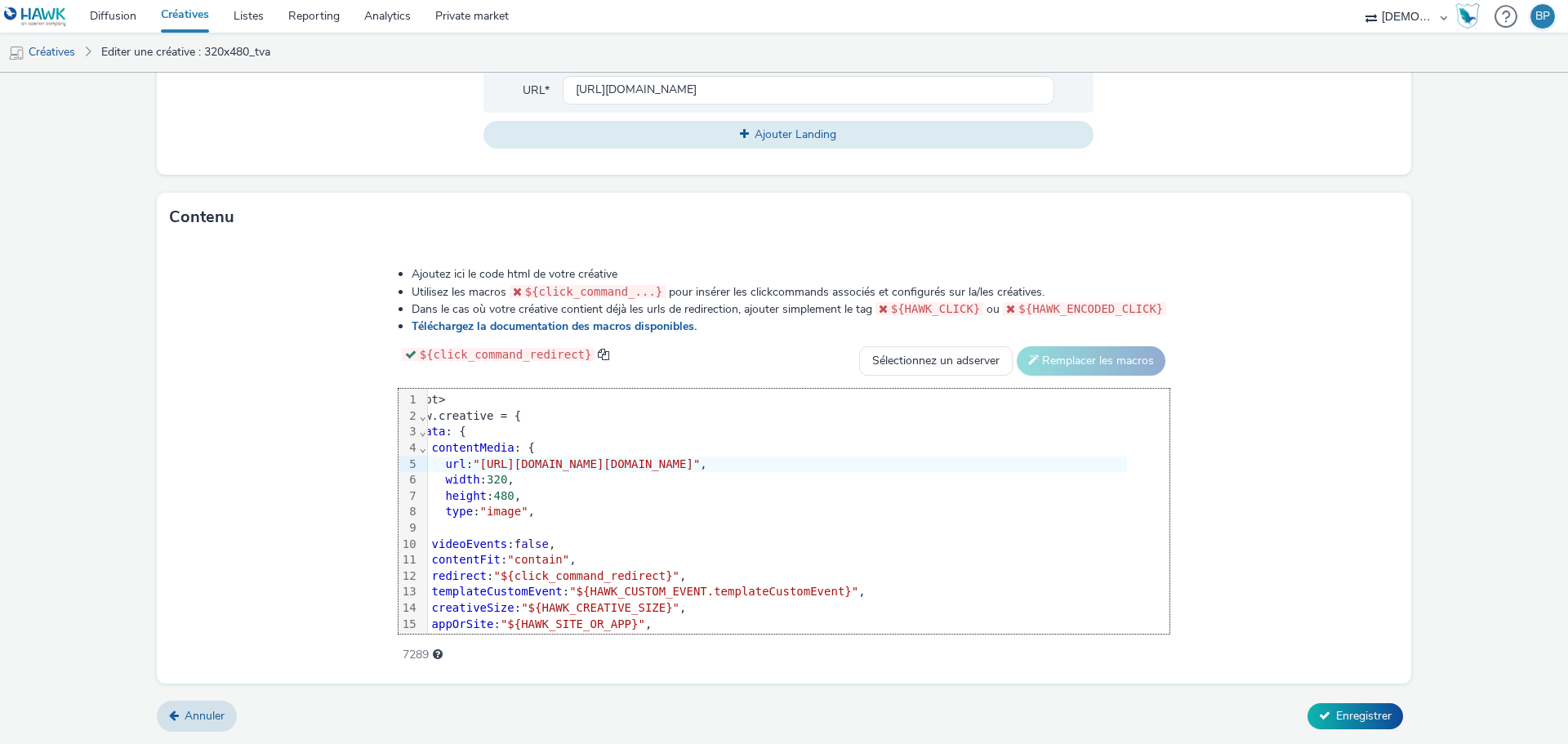
click at [1404, 580] on form "Editer une créative Général Annonceur * Meubles Theveniaux Nom * 320x480_tva 24…" at bounding box center [784, 65] width 1568 height 1357
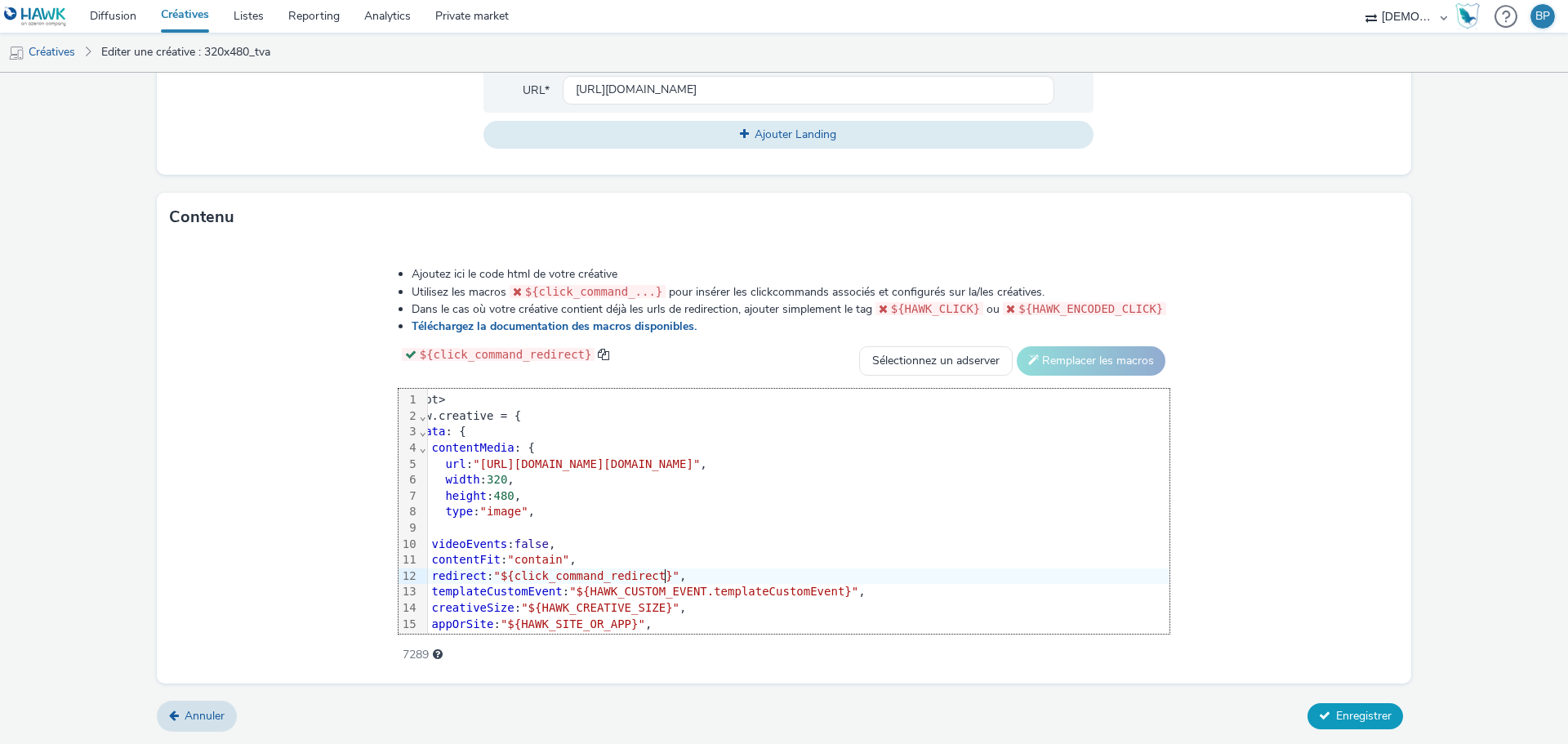
click at [1355, 714] on span "Enregistrer" at bounding box center [1364, 716] width 56 height 15
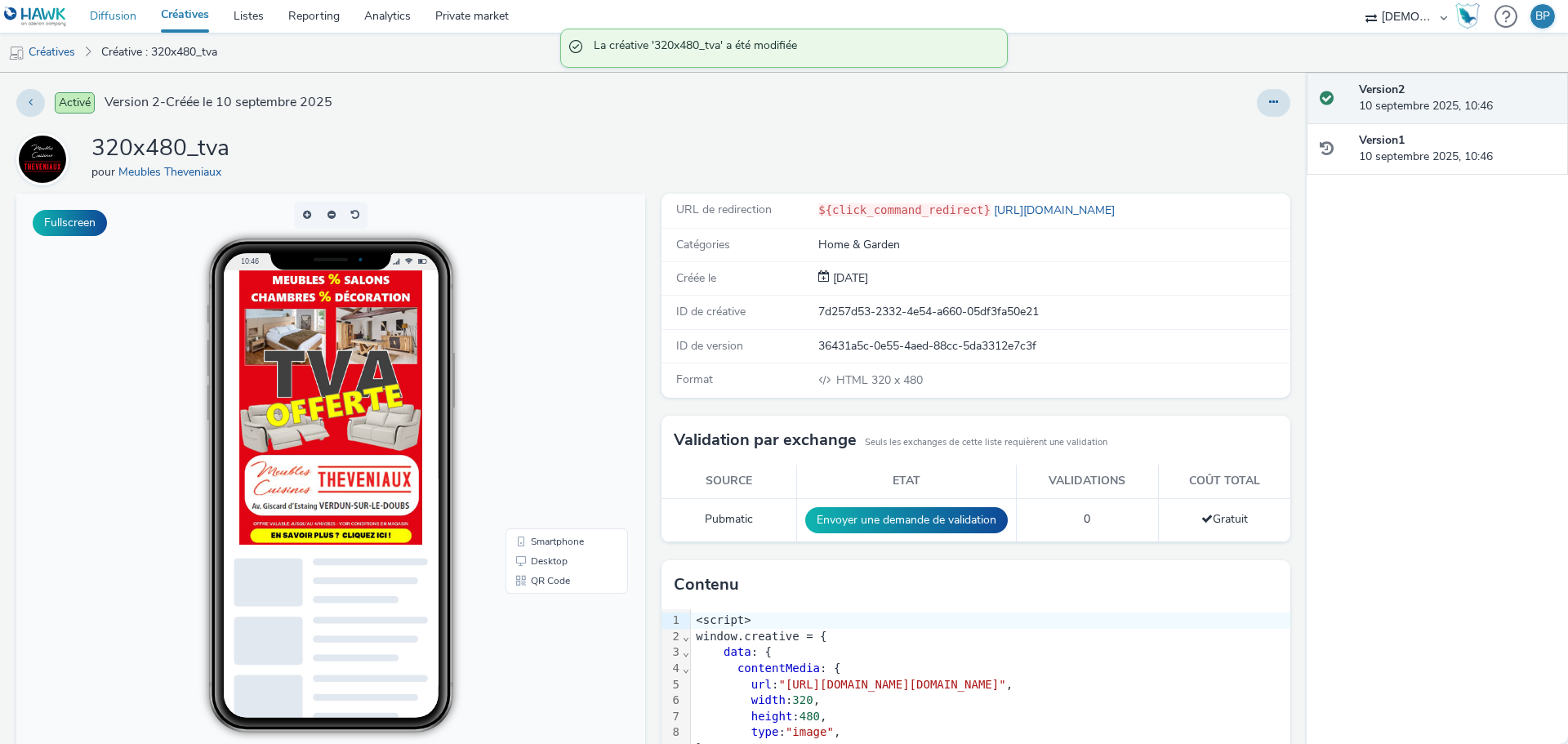
click at [117, 17] on link "Diffusion" at bounding box center [113, 16] width 71 height 33
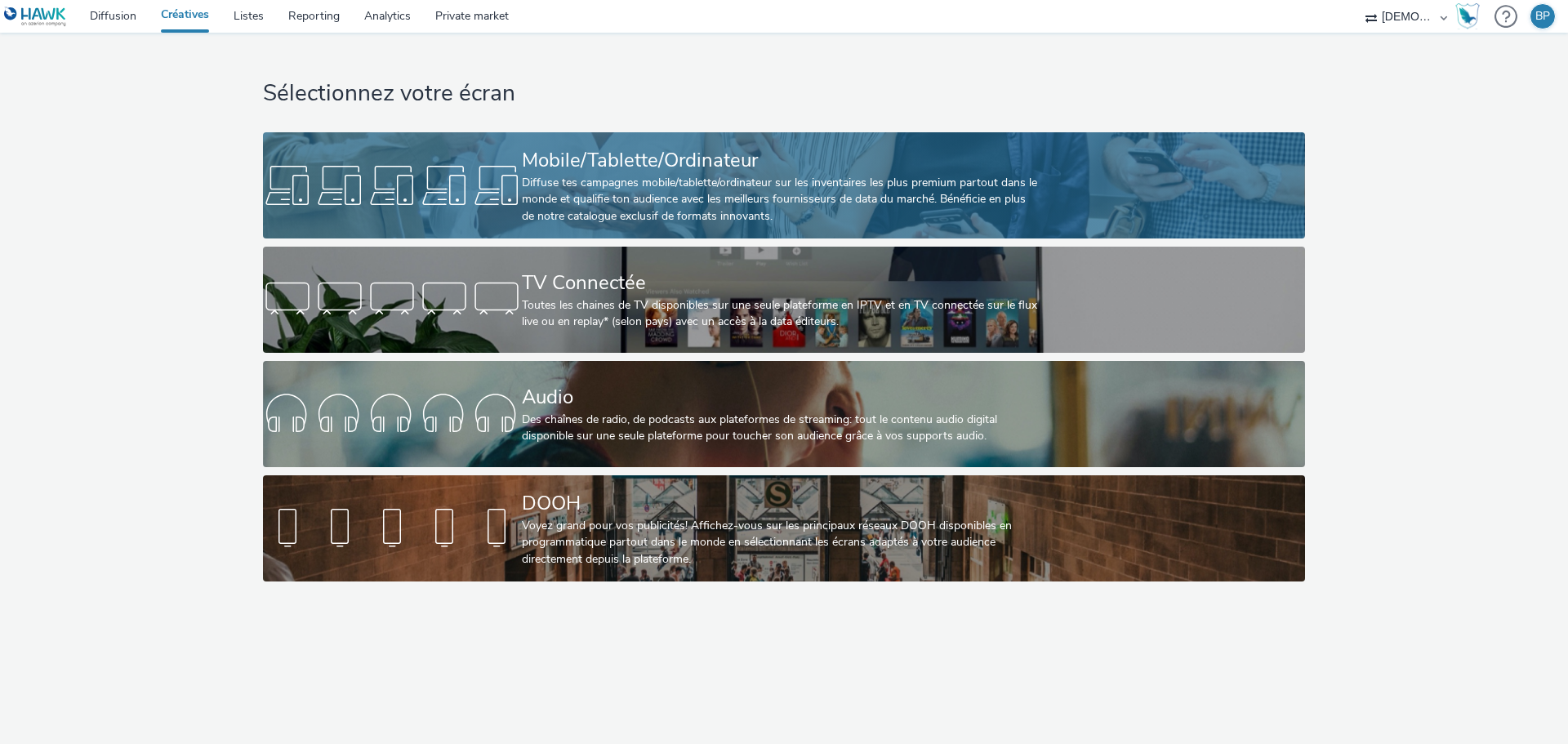
click at [1181, 205] on link "Mobile/Tablette/Ordinateur Diffuse tes campagnes mobile/tablette/ordinateur sur…" at bounding box center [784, 185] width 1042 height 106
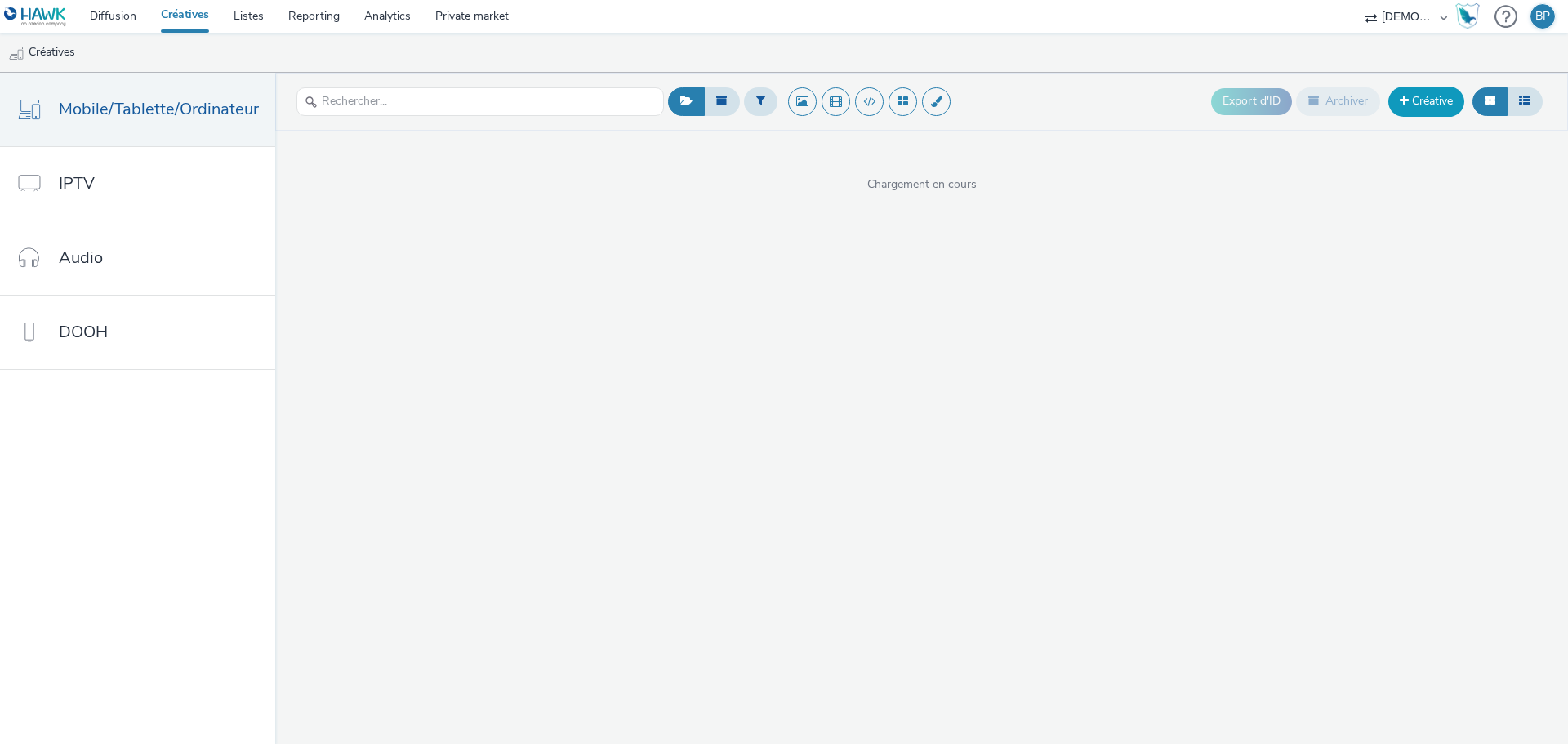
click at [1437, 91] on link "Créative" at bounding box center [1426, 101] width 76 height 30
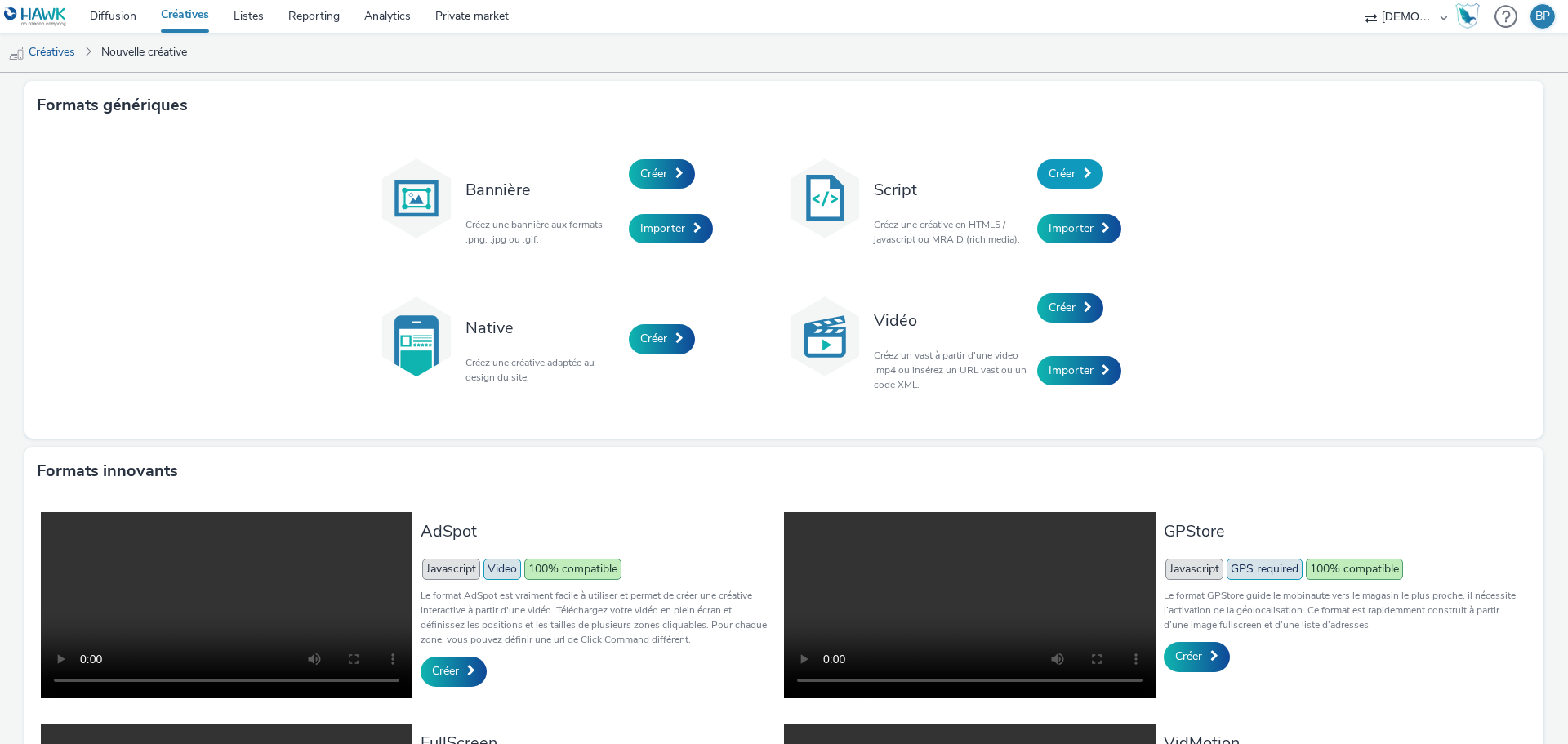
click at [1092, 162] on link "Créer" at bounding box center [1070, 173] width 66 height 30
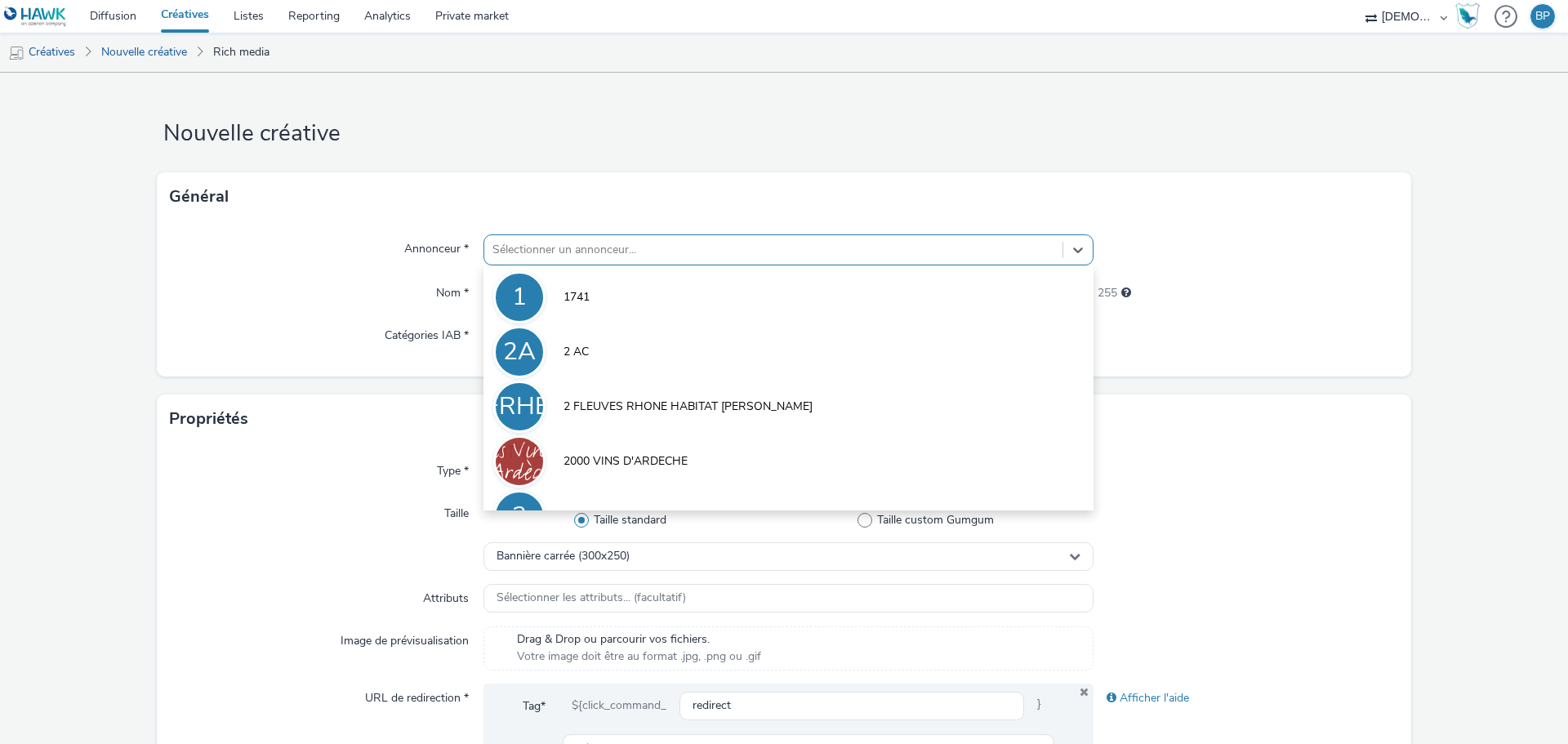
drag, startPoint x: 752, startPoint y: 237, endPoint x: 715, endPoint y: 256, distance: 41.6
click at [749, 239] on div "Sélectionner un annonceur..." at bounding box center [773, 249] width 578 height 26
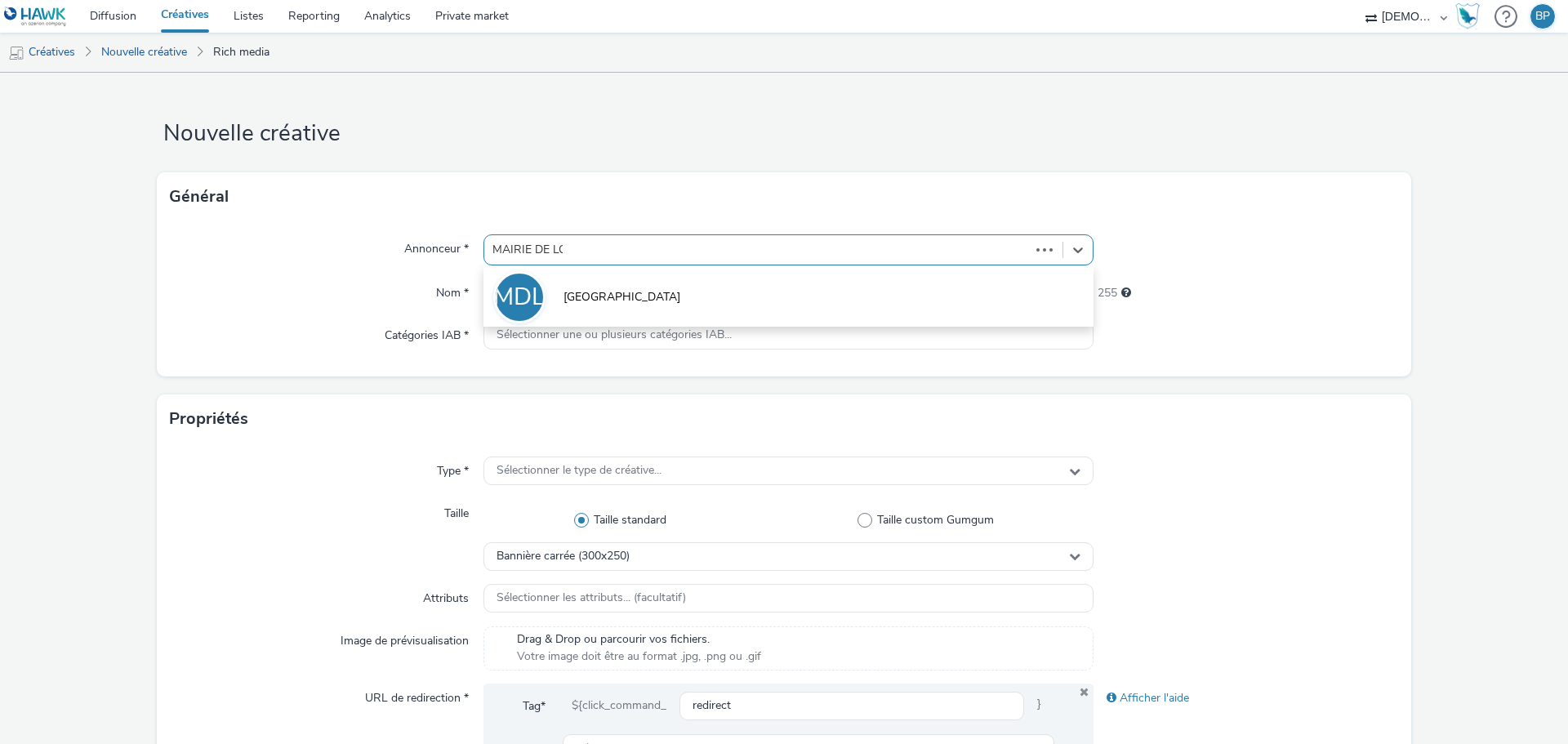
type input "MAIRIE DE LON"
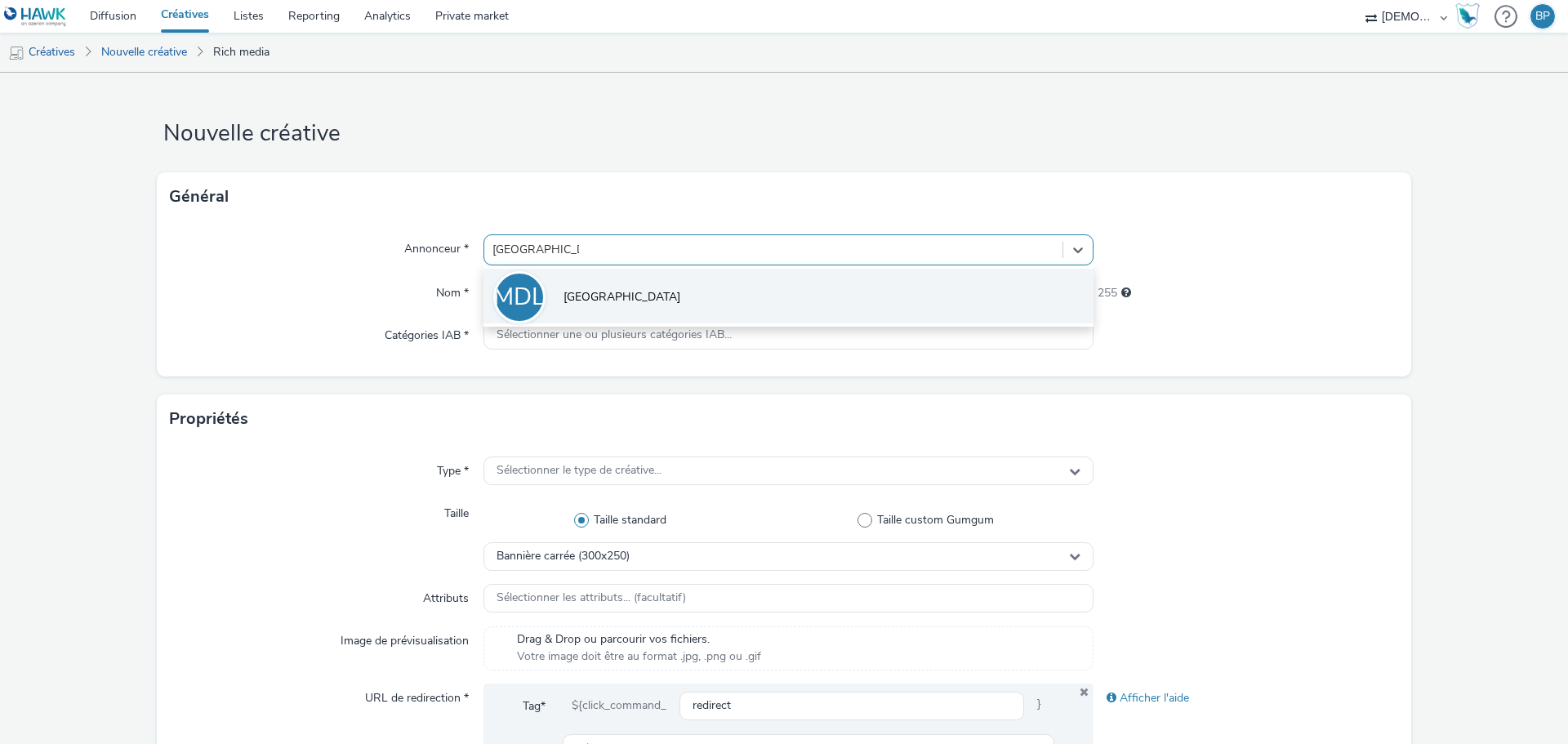
click at [671, 298] on li "MDL MAIRIE DE LONGWY" at bounding box center [788, 296] width 610 height 55
click at [671, 298] on input "text" at bounding box center [788, 293] width 610 height 29
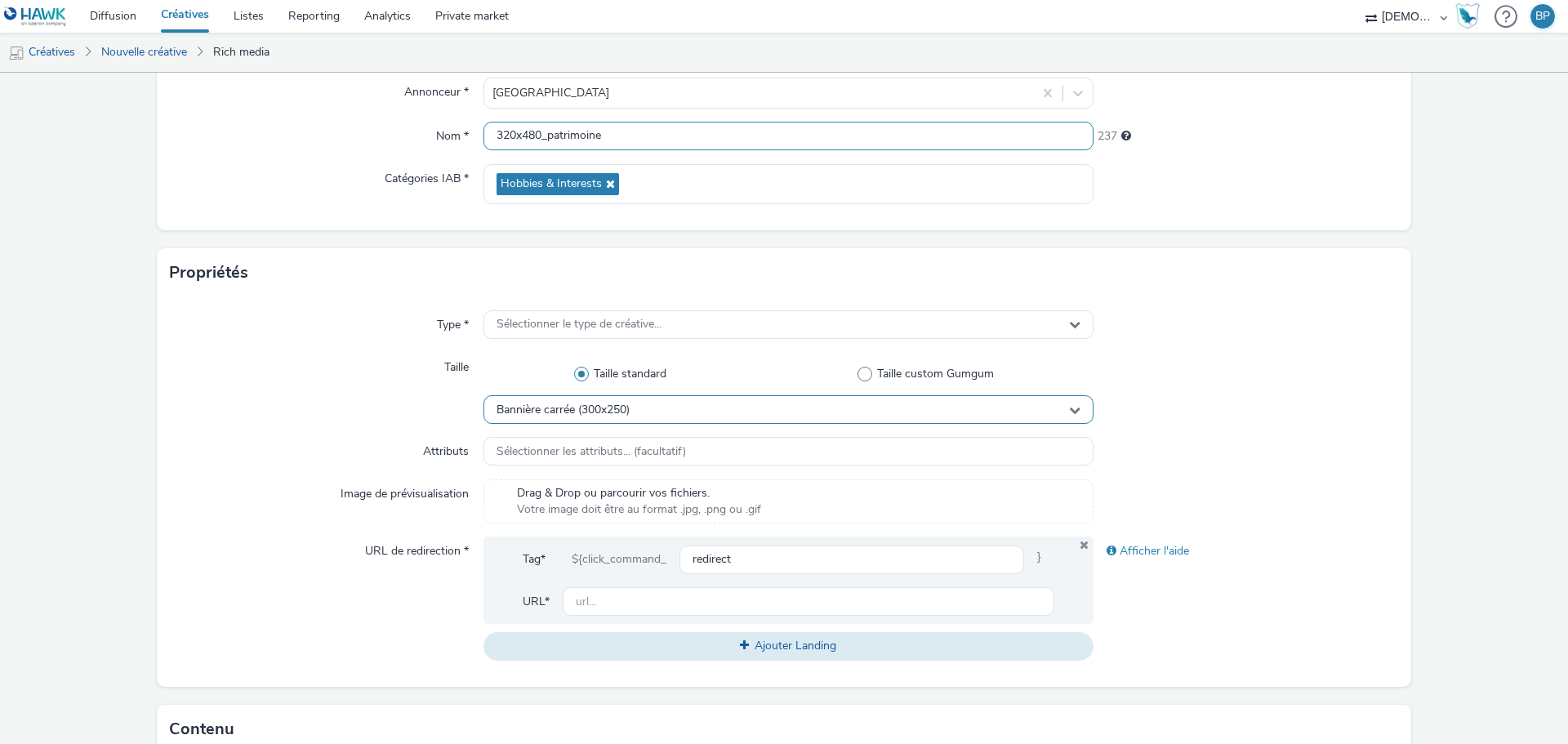
scroll to position [245, 0]
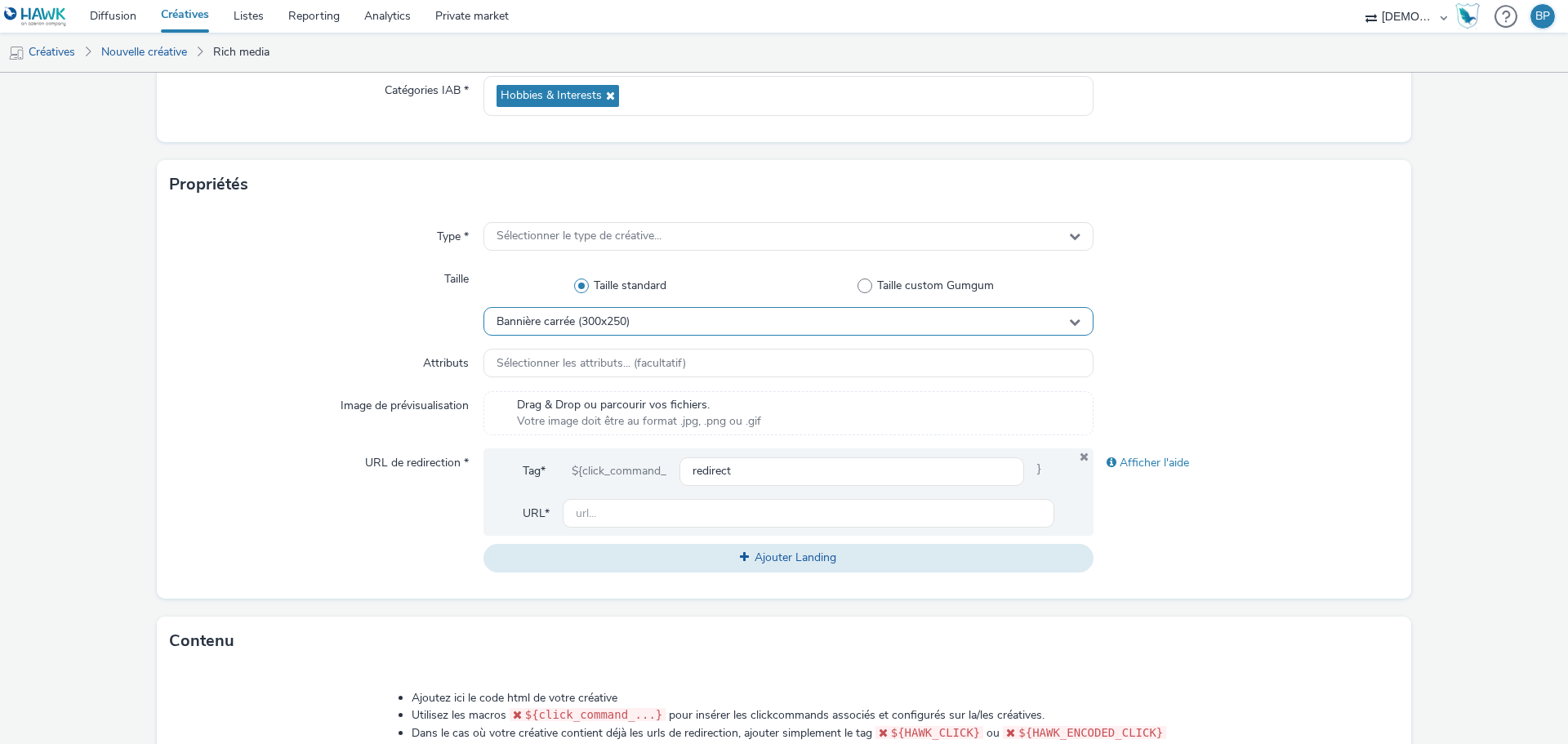
type input "320x480_patrimoine"
click at [698, 330] on div "Bannière carrée (300x250)" at bounding box center [788, 322] width 610 height 29
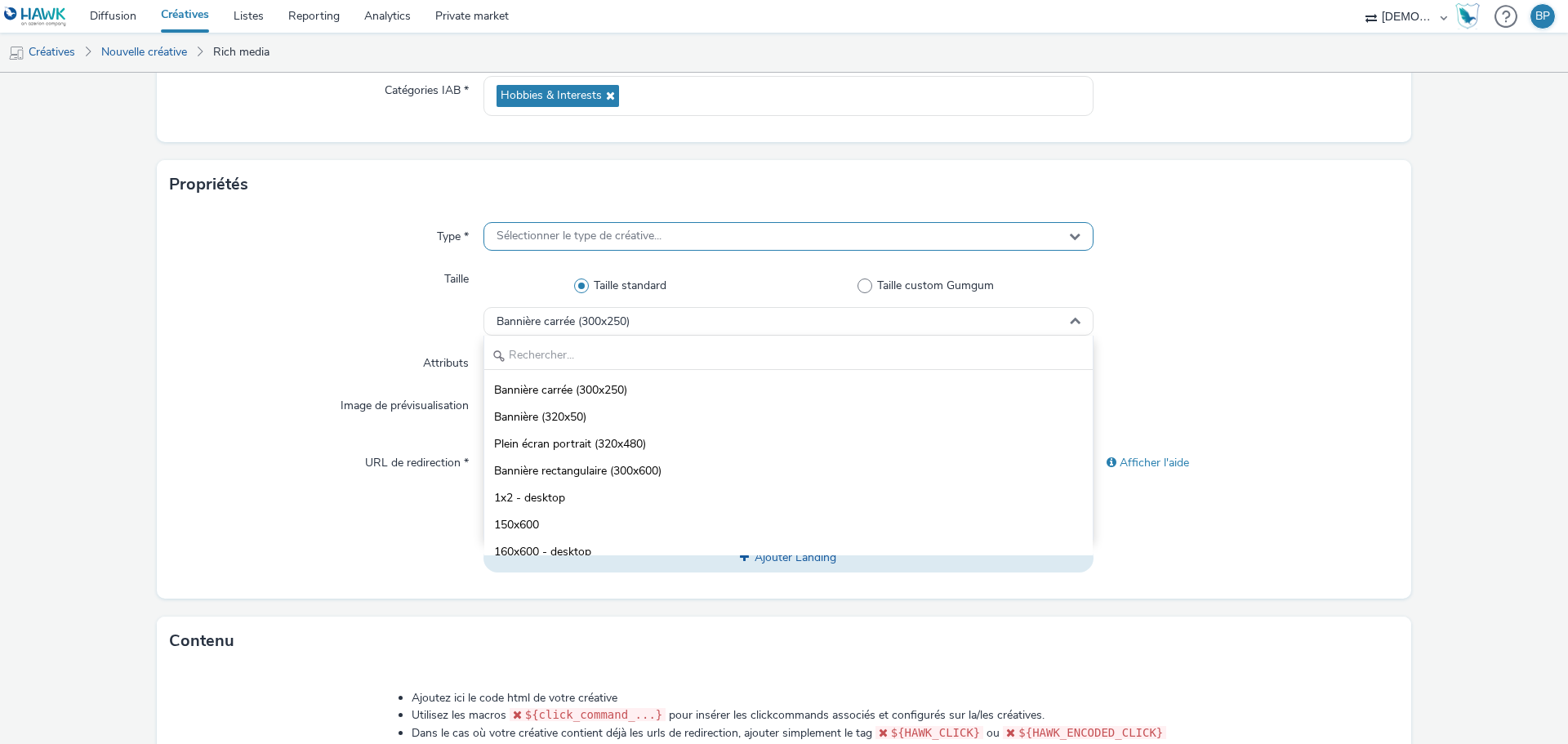
drag, startPoint x: 595, startPoint y: 443, endPoint x: 547, endPoint y: 245, distance: 203.7
click at [594, 443] on span "Plein écran portrait (320x480)" at bounding box center [570, 444] width 152 height 16
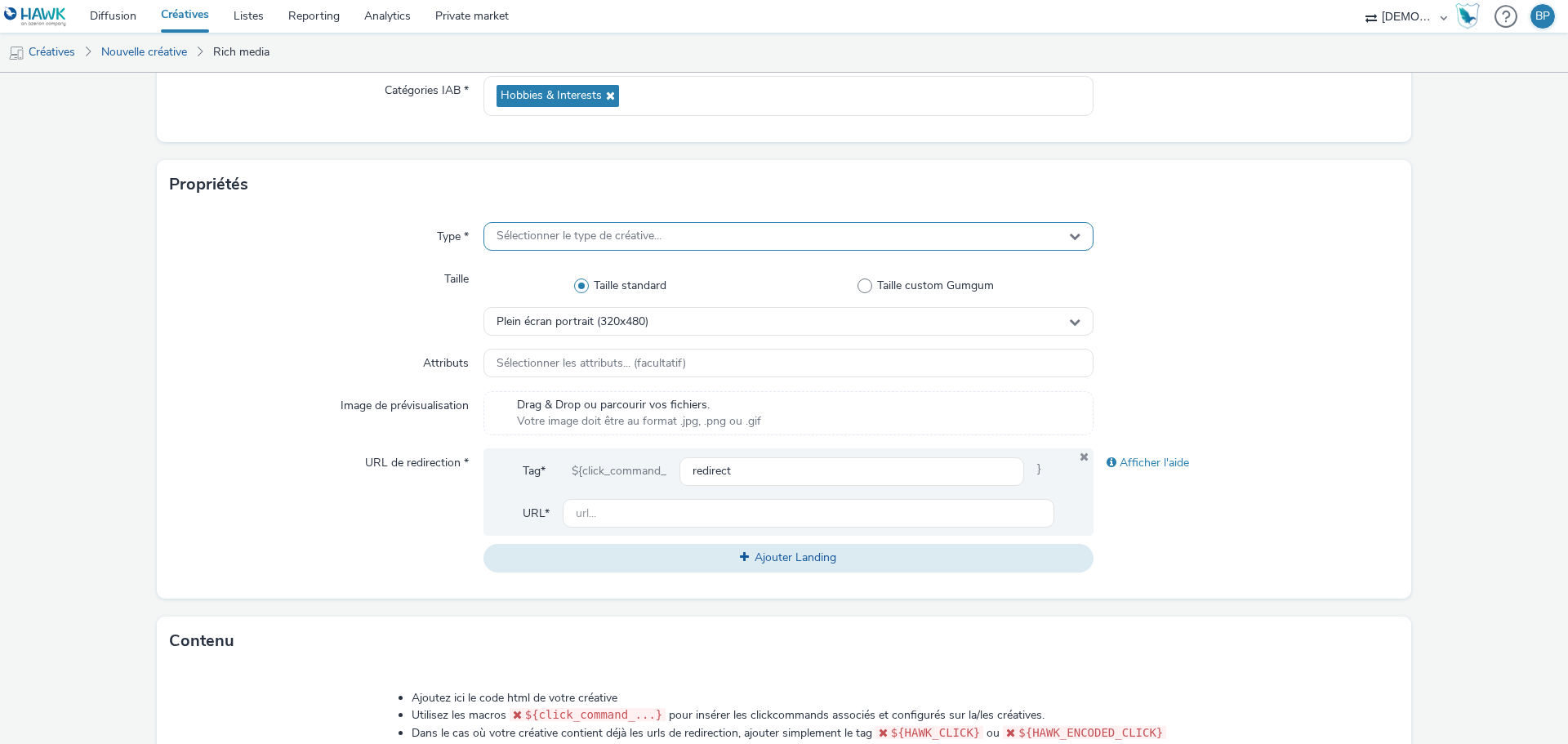
click at [568, 230] on span "Sélectionner le type de créative..." at bounding box center [579, 237] width 165 height 14
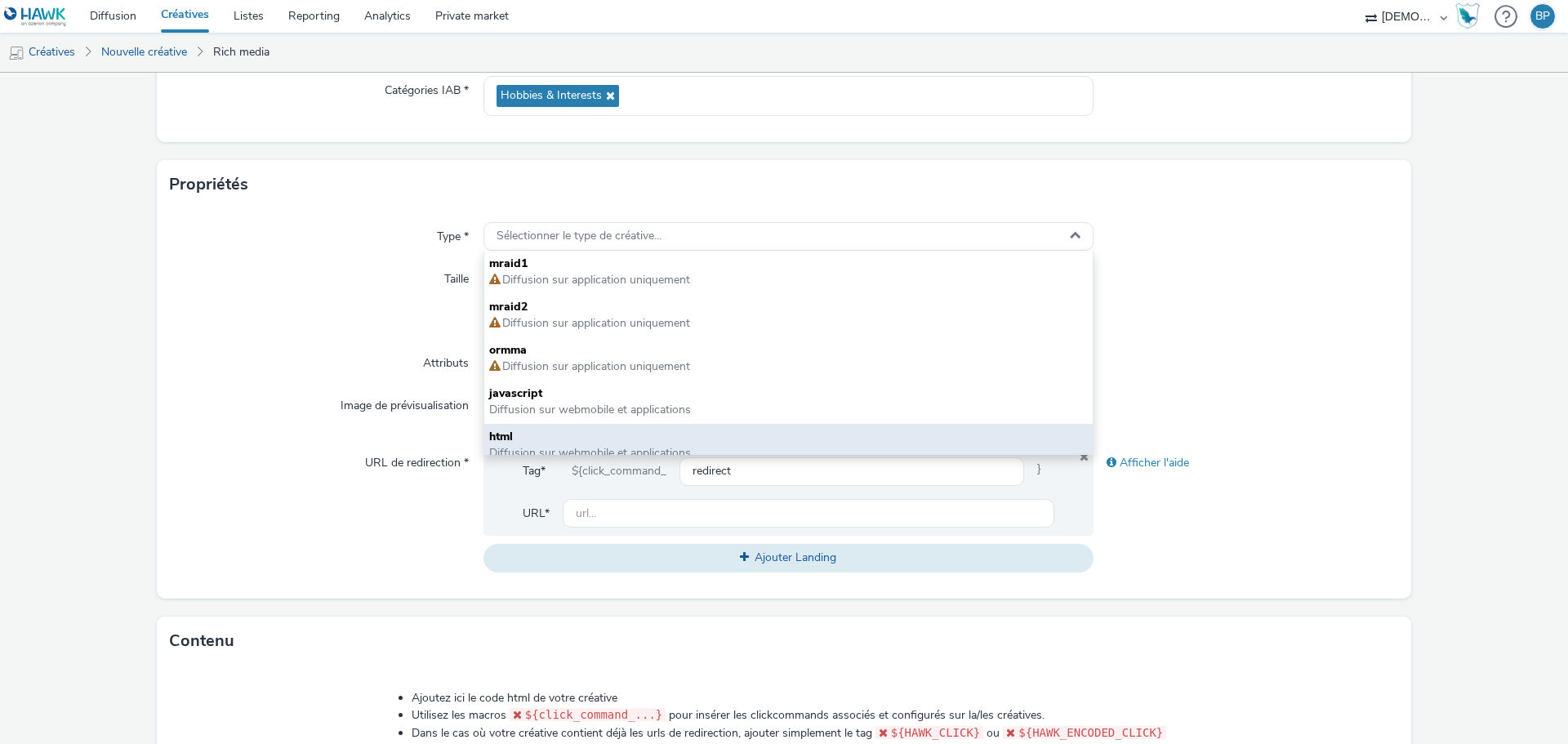
click at [503, 433] on span "html" at bounding box center [788, 437] width 598 height 16
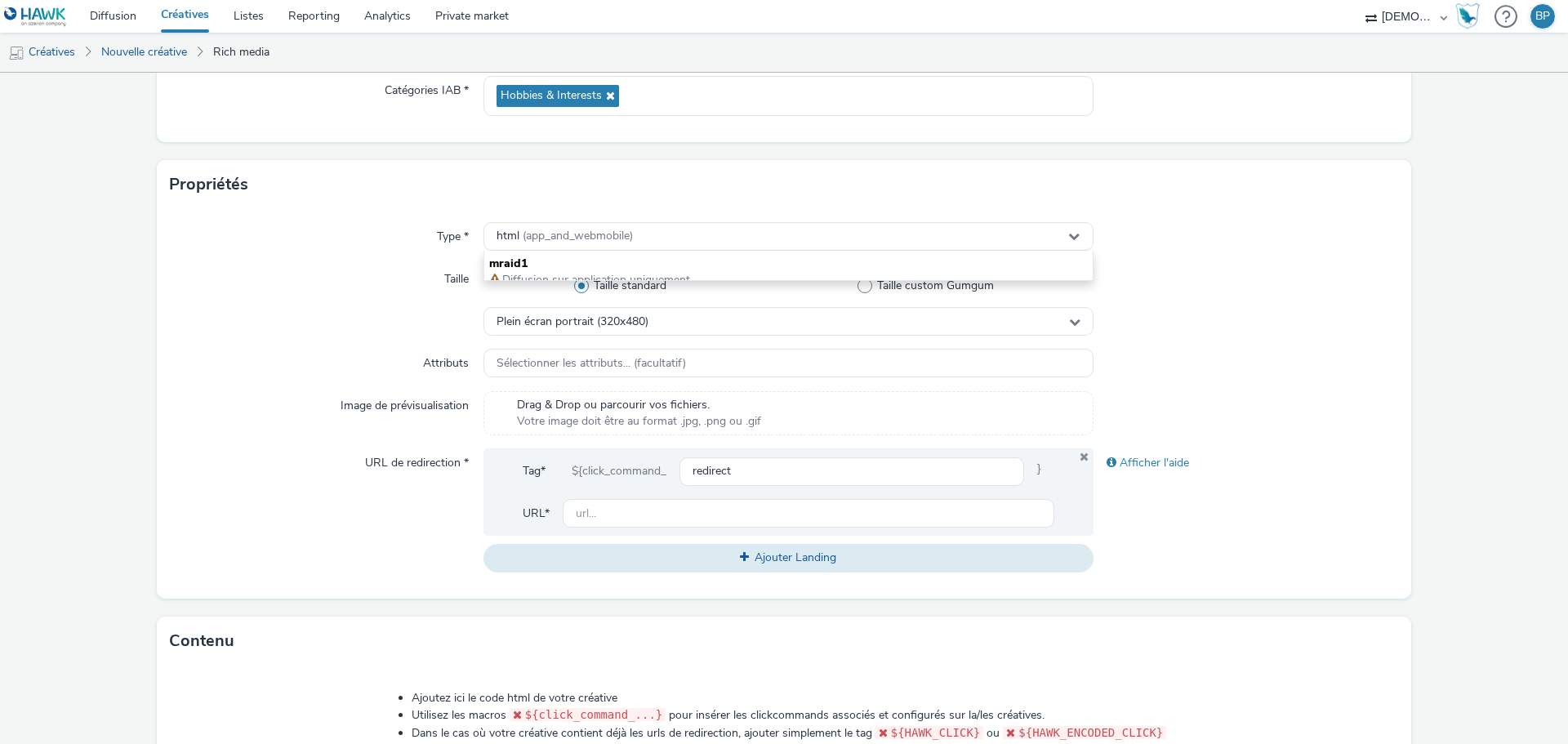
click at [360, 194] on div "Propriétés" at bounding box center [784, 184] width 1255 height 49
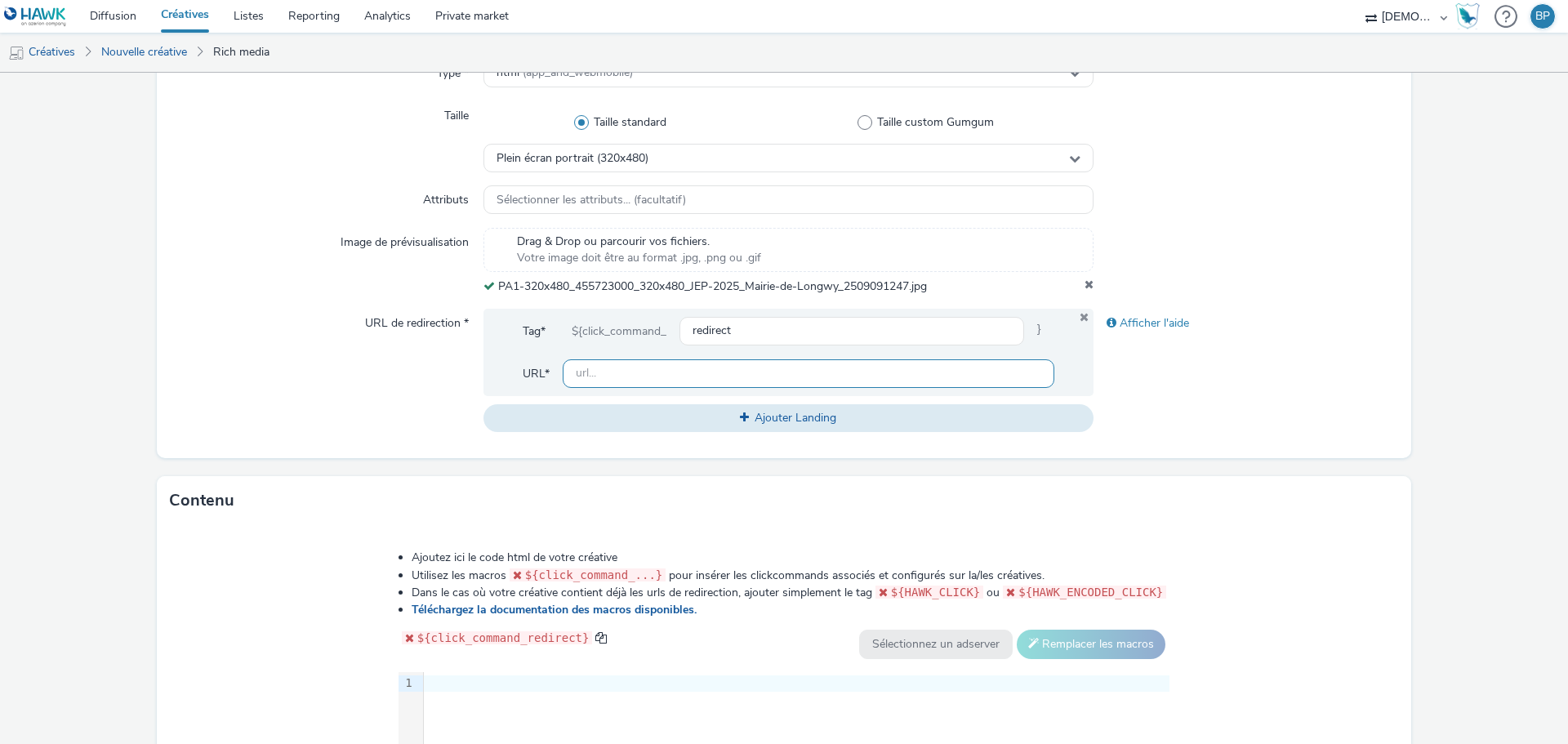
drag, startPoint x: 615, startPoint y: 372, endPoint x: 680, endPoint y: 384, distance: 66.1
click at [615, 372] on input "text" at bounding box center [809, 373] width 492 height 29
paste input "https://www.facebook.com/profile.php?id=100064862072930"
type input "https://www.facebook.com/profile.php?id=100064862072930"
click at [1350, 483] on div "Contenu" at bounding box center [784, 500] width 1255 height 49
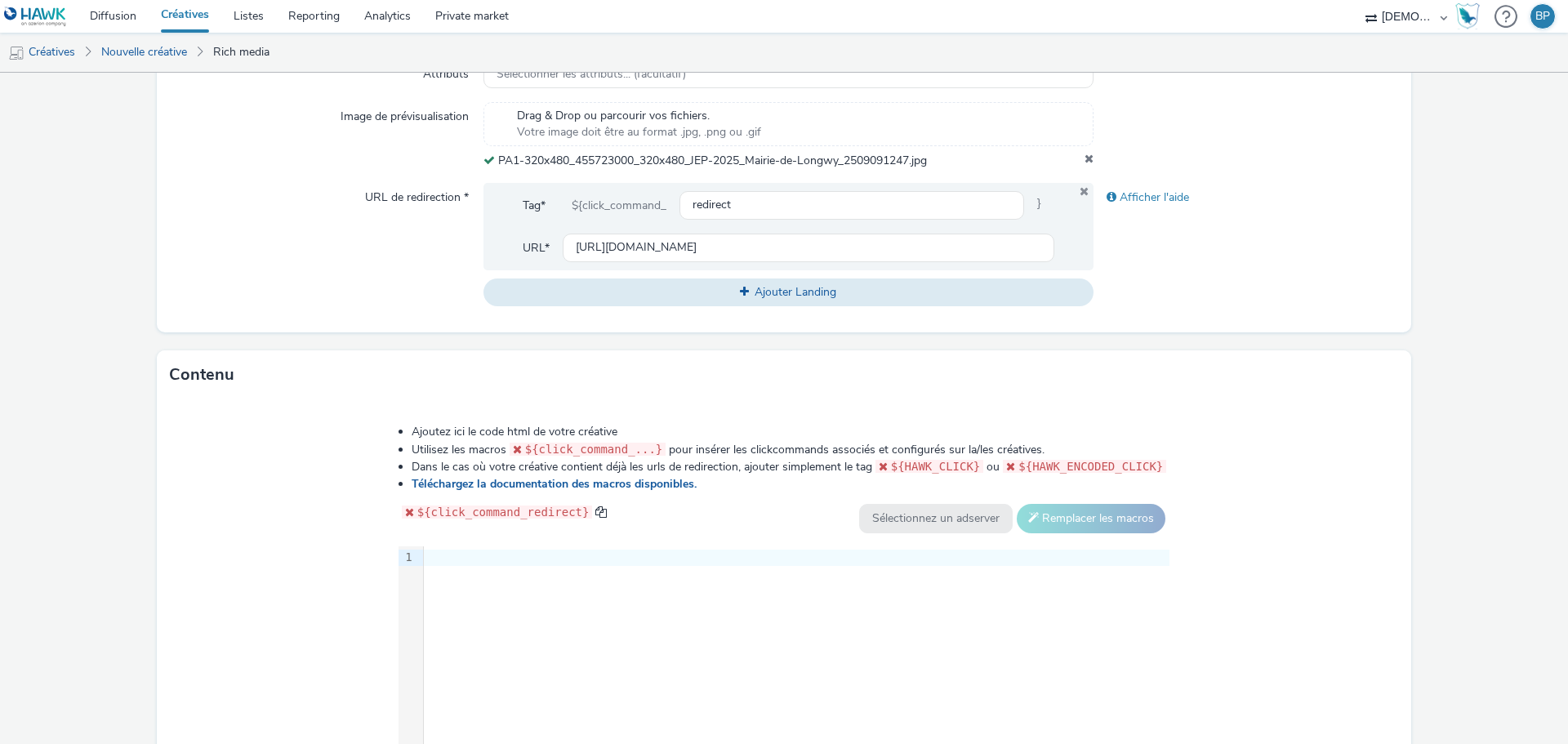
scroll to position [690, 0]
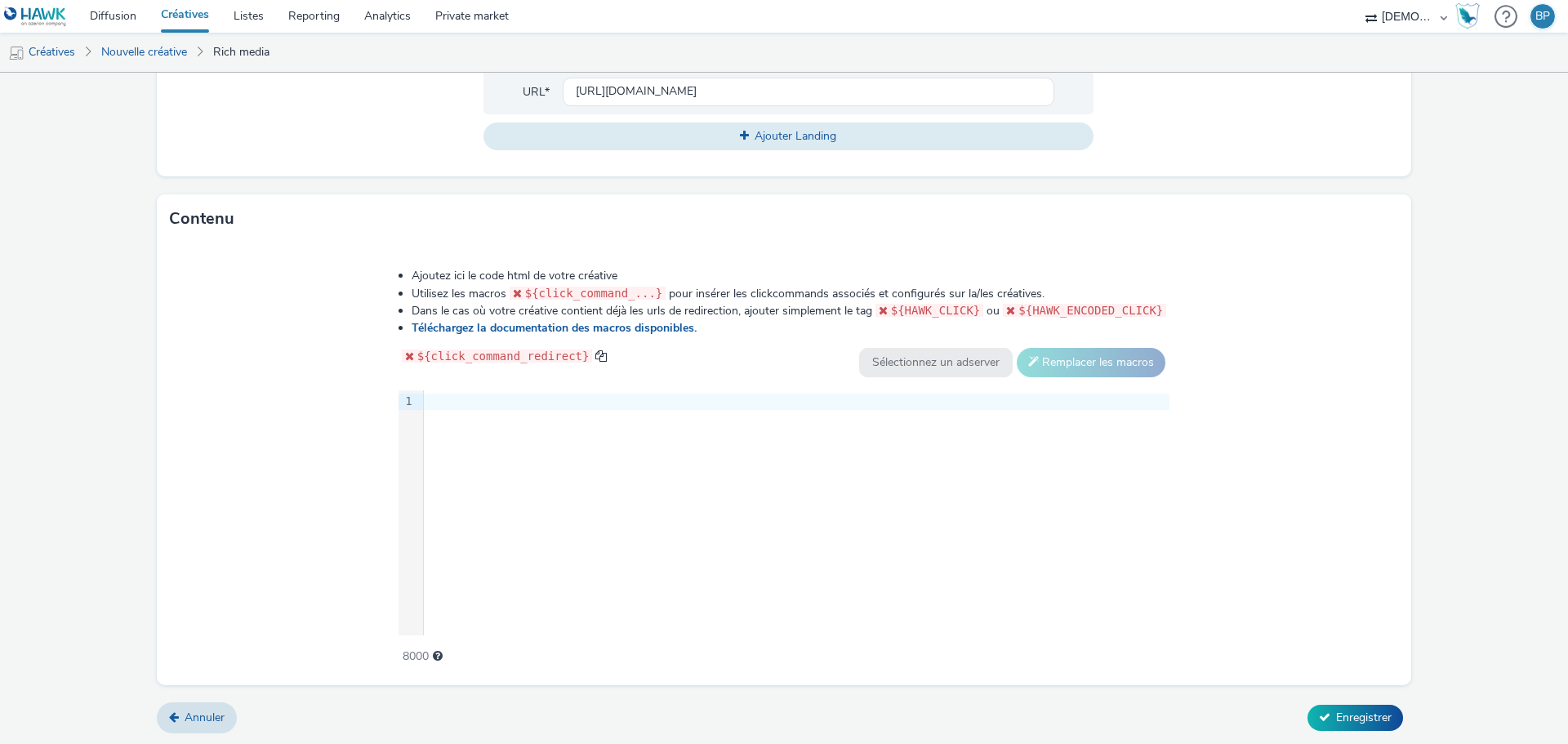
drag, startPoint x: 1404, startPoint y: 465, endPoint x: 1167, endPoint y: 498, distance: 239.3
click at [1404, 465] on form "Nouvelle créative Général Annonceur * MAIRIE DE LONGWY Nom * 320x480_patrimoine…" at bounding box center [784, 64] width 1568 height 1364
click at [638, 409] on div at bounding box center [796, 402] width 746 height 23
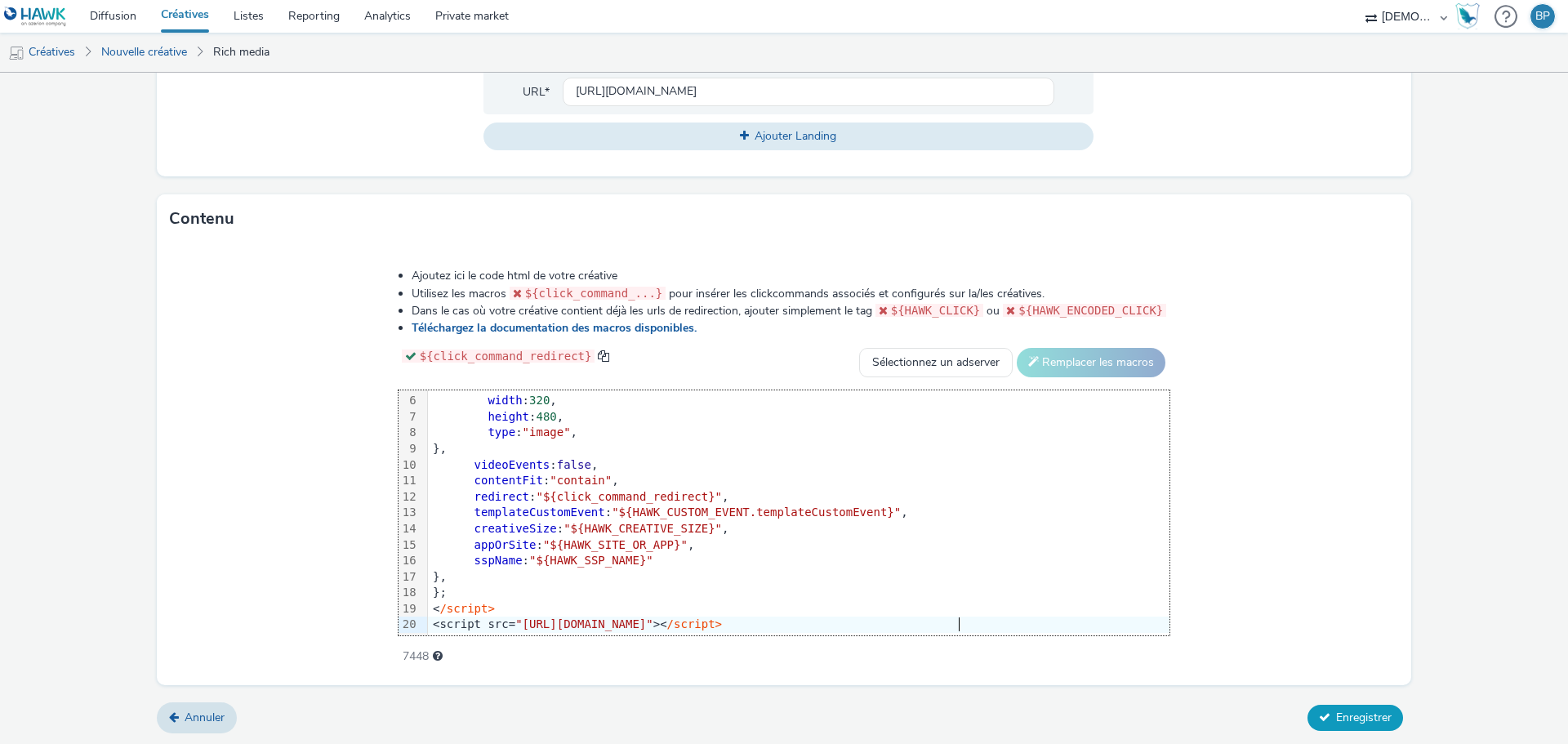
click at [1336, 715] on span "Enregistrer" at bounding box center [1364, 718] width 56 height 15
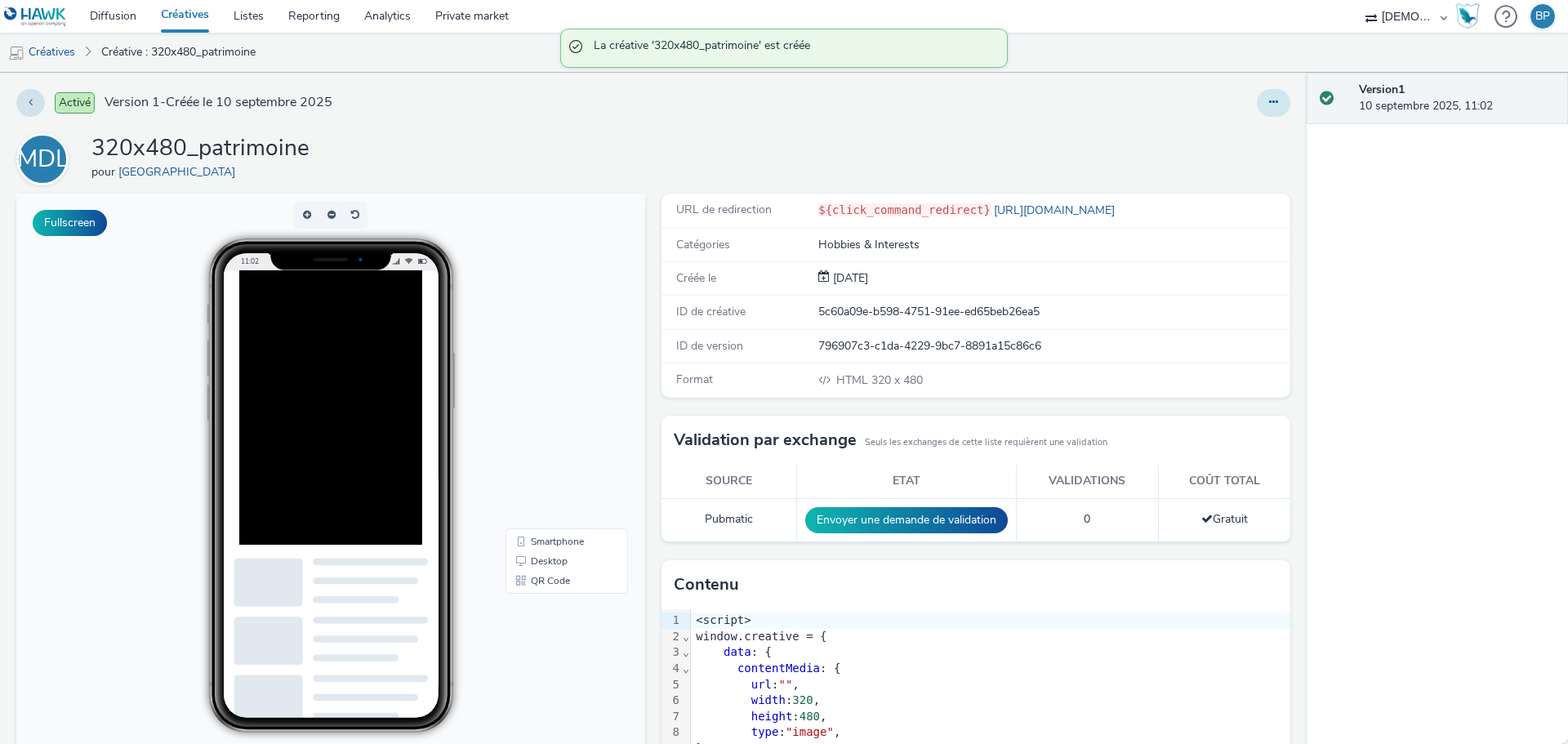
drag, startPoint x: 1269, startPoint y: 94, endPoint x: 1262, endPoint y: 110, distance: 17.5
click at [1269, 94] on button at bounding box center [1273, 102] width 34 height 28
click at [1179, 131] on icon at bounding box center [1187, 135] width 15 height 11
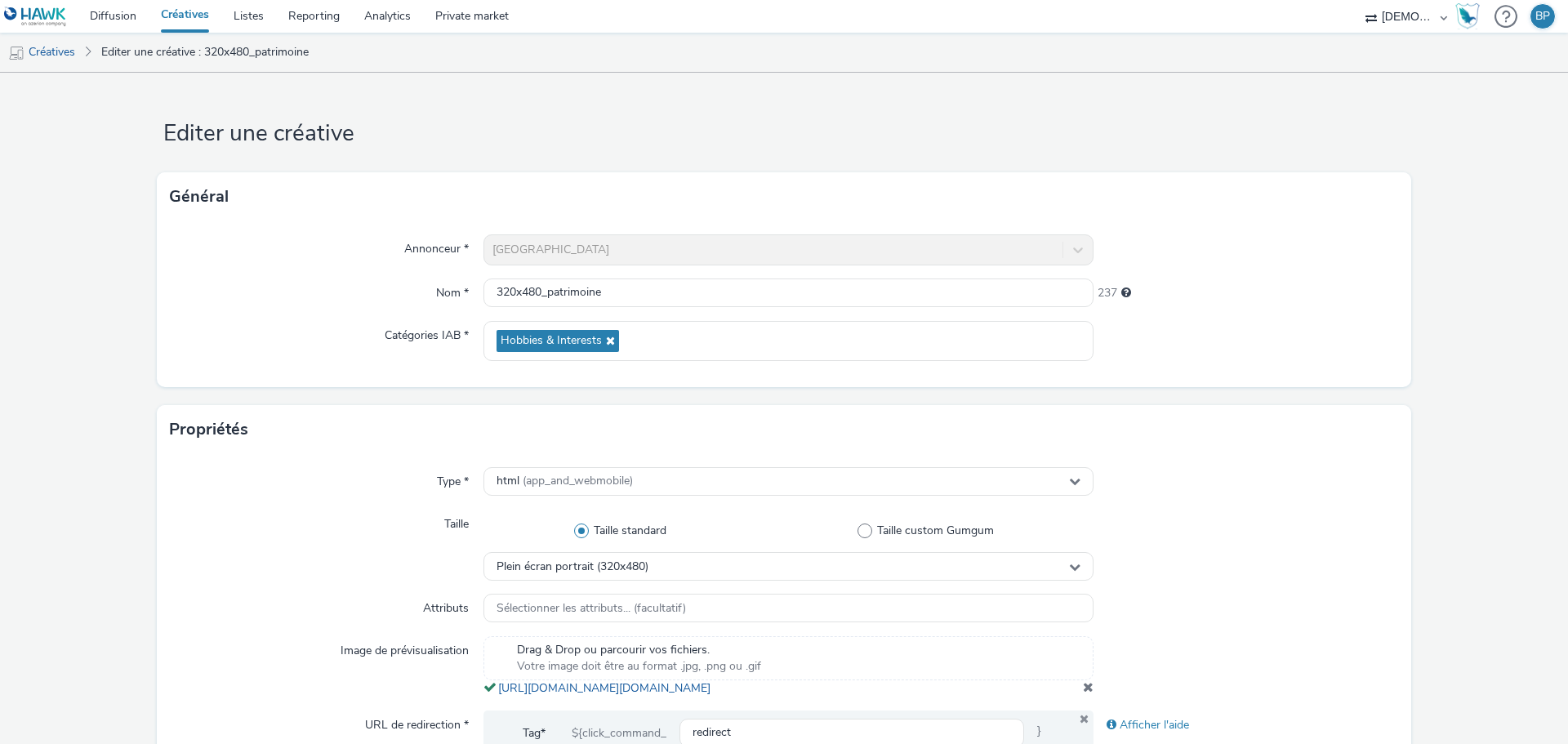
scroll to position [449, 0]
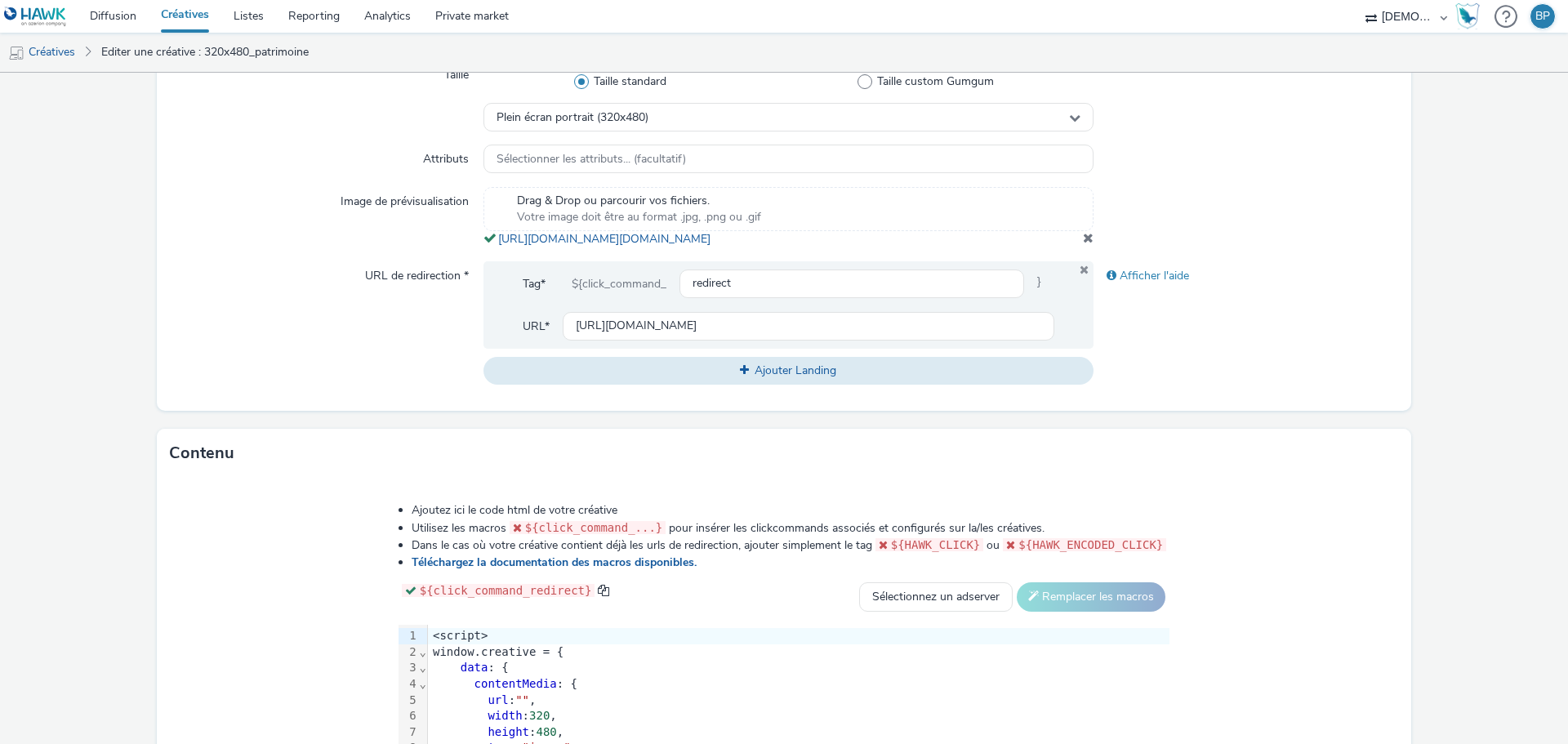
drag, startPoint x: 801, startPoint y: 259, endPoint x: 493, endPoint y: 242, distance: 308.5
click at [493, 242] on div "Drag & Drop ou parcourir vos fichiers. Votre image doit être au format .jpg, .p…" at bounding box center [788, 216] width 610 height 60
copy link "https://tabmo-cdn.s3.eu-west-1.amazonaws.com/hawk.tabmo.io/organizations/38dc92…"
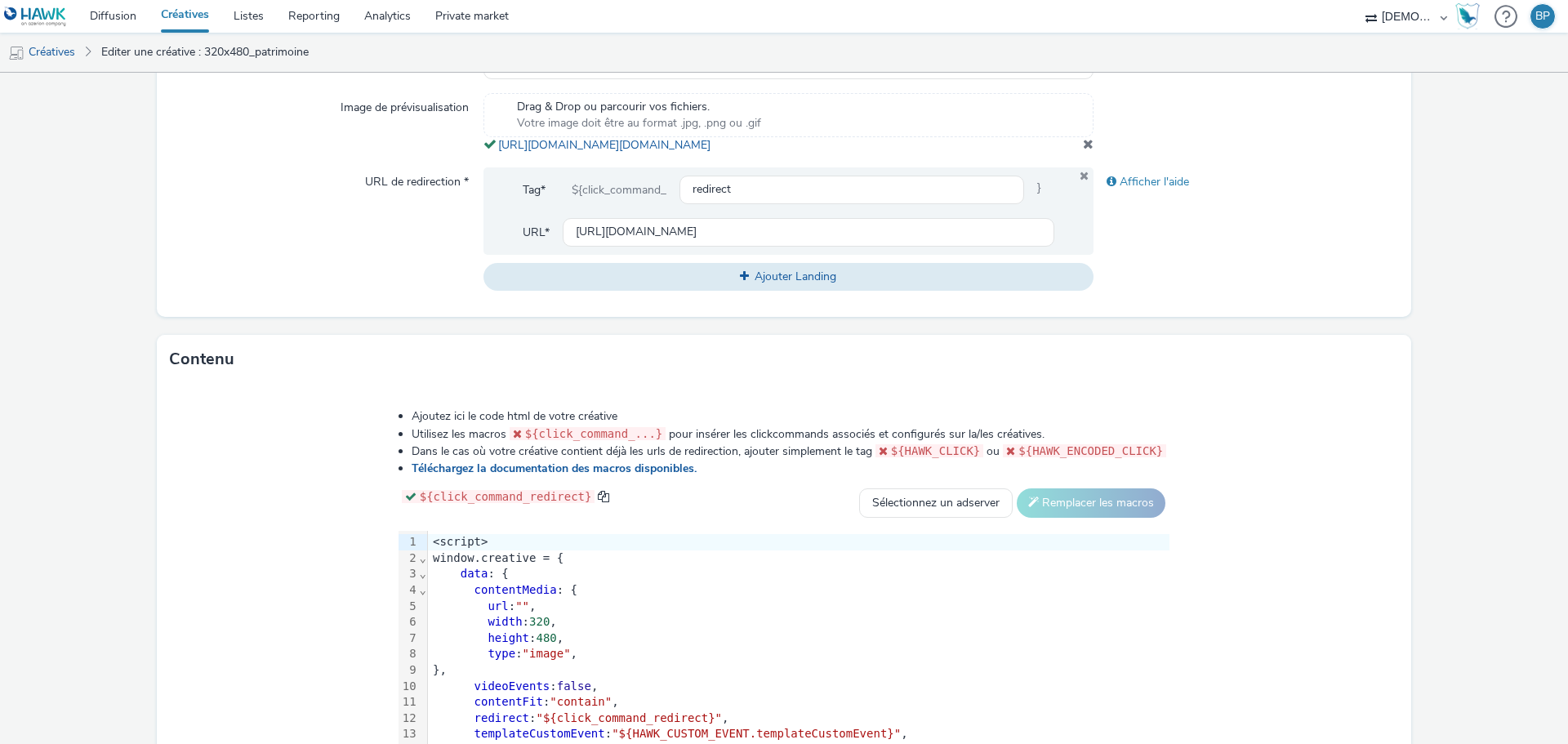
scroll to position [700, 0]
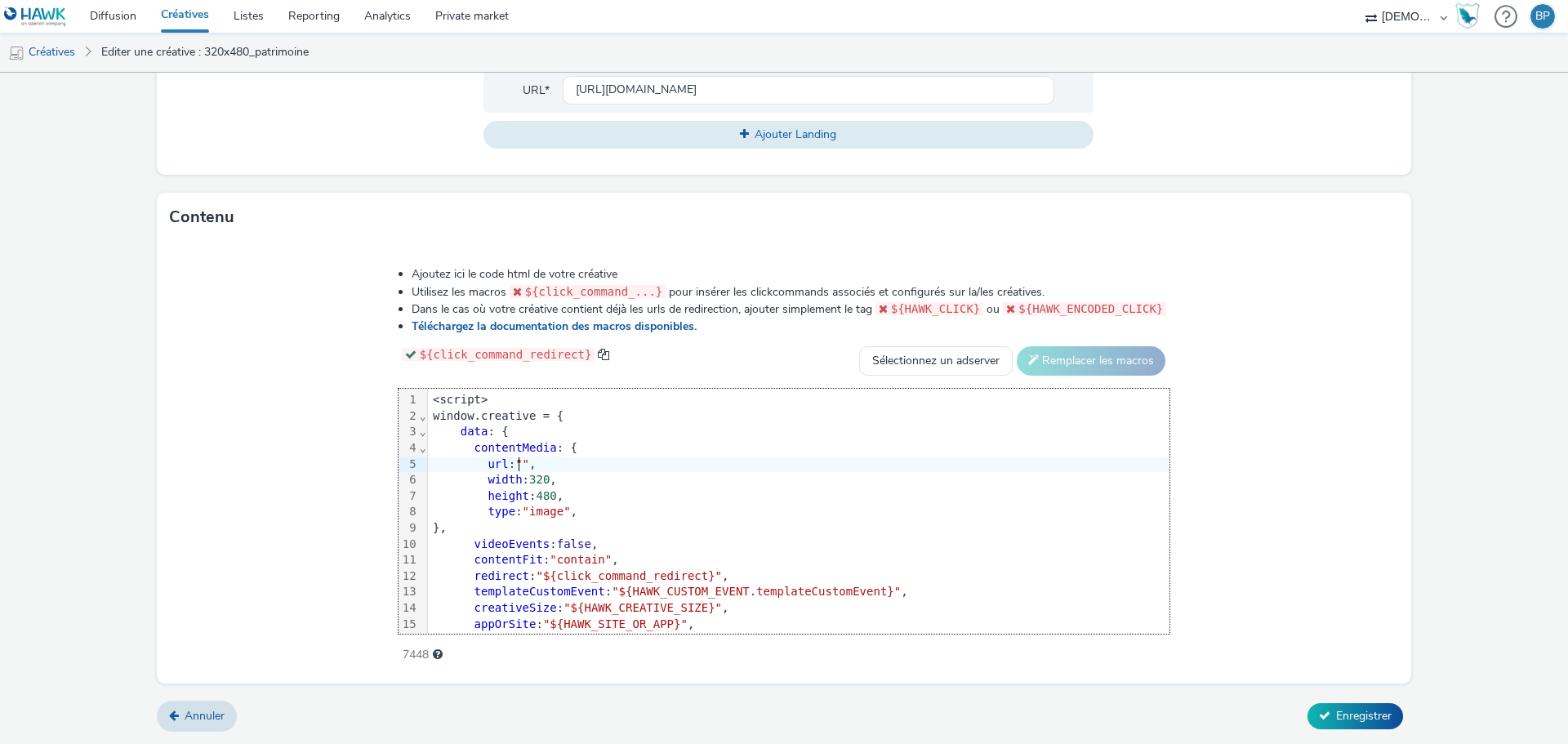
click at [522, 460] on span """" at bounding box center [522, 464] width 14 height 13
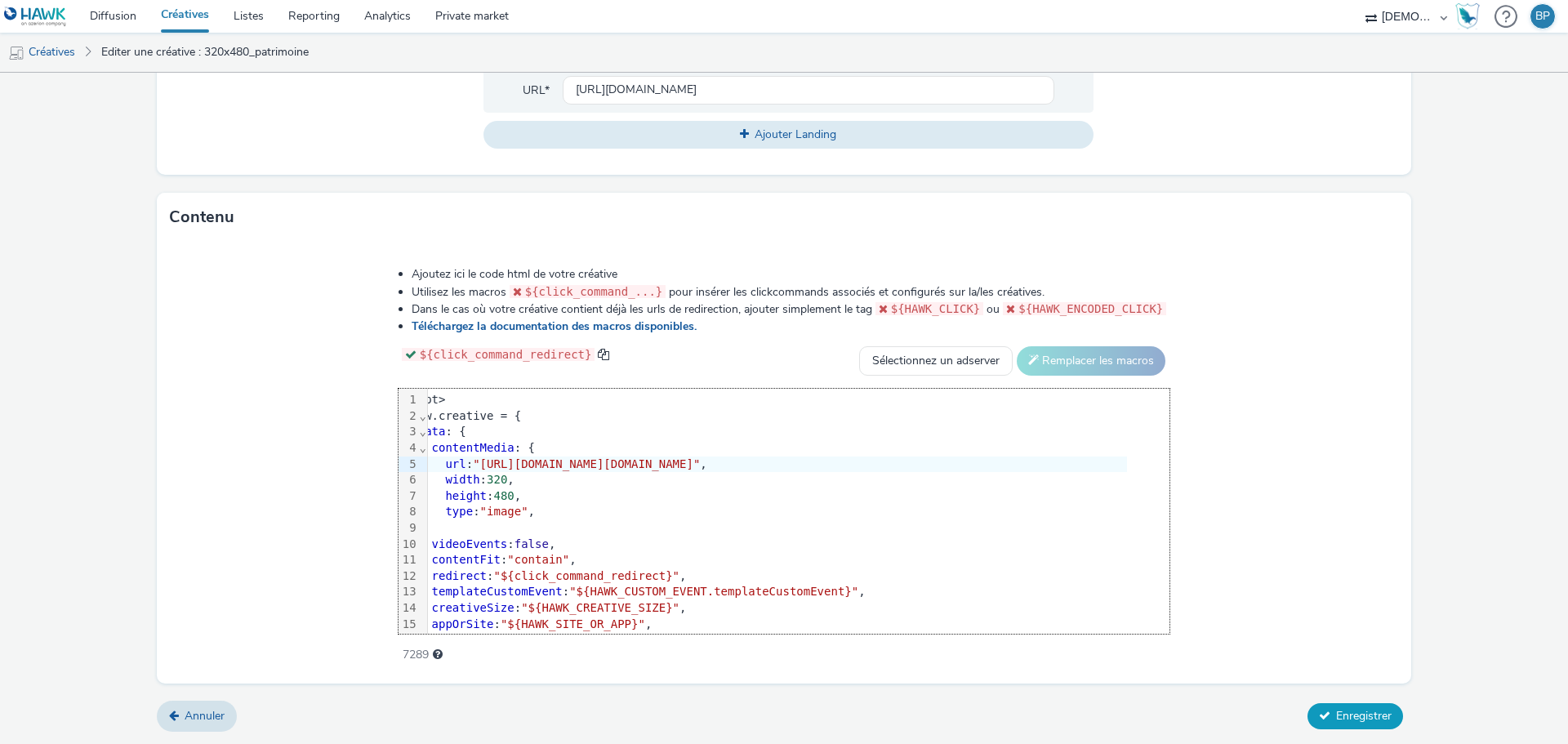
click at [1347, 715] on span "Enregistrer" at bounding box center [1364, 716] width 56 height 15
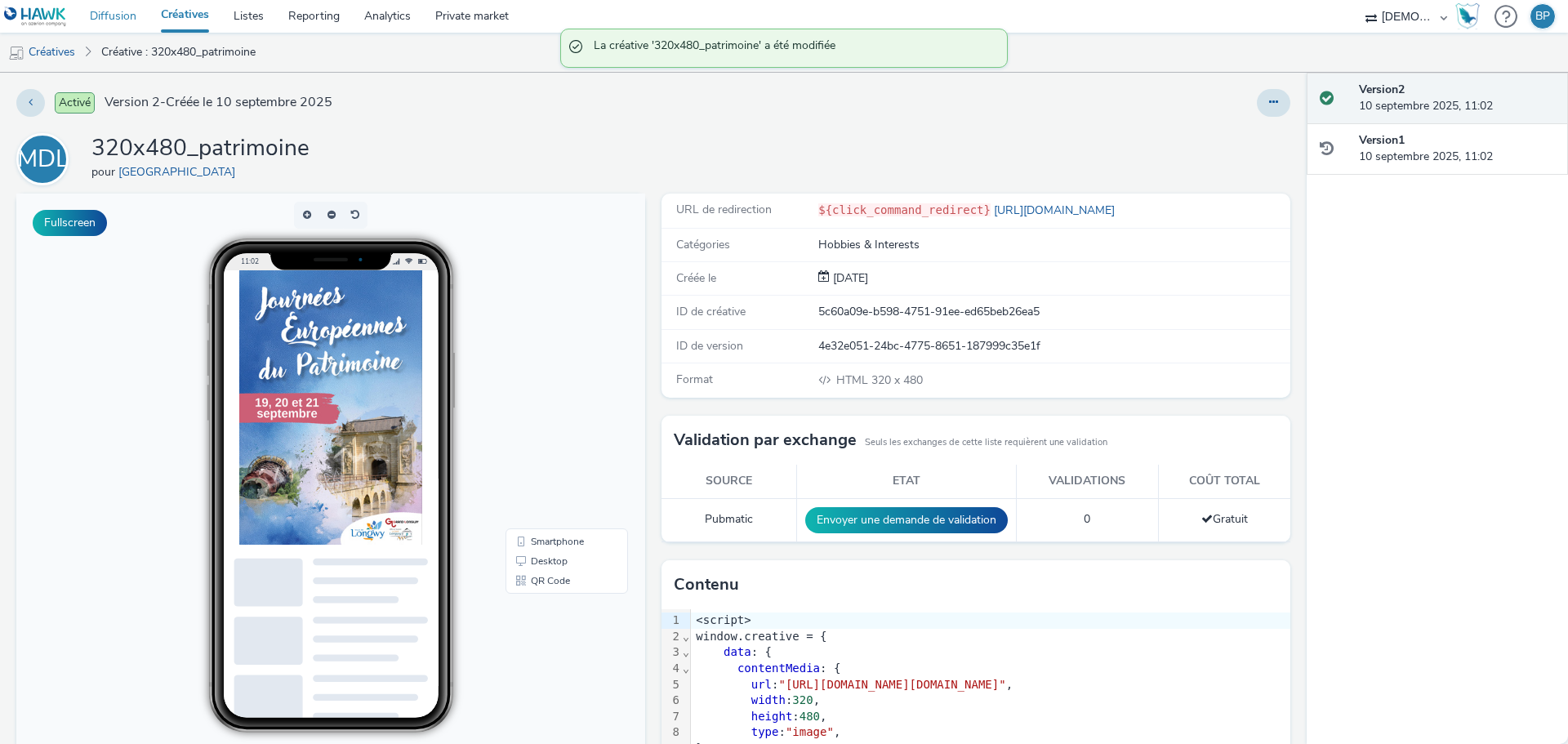
click at [131, 11] on link "Diffusion" at bounding box center [113, 16] width 71 height 33
